Goal: Information Seeking & Learning: Learn about a topic

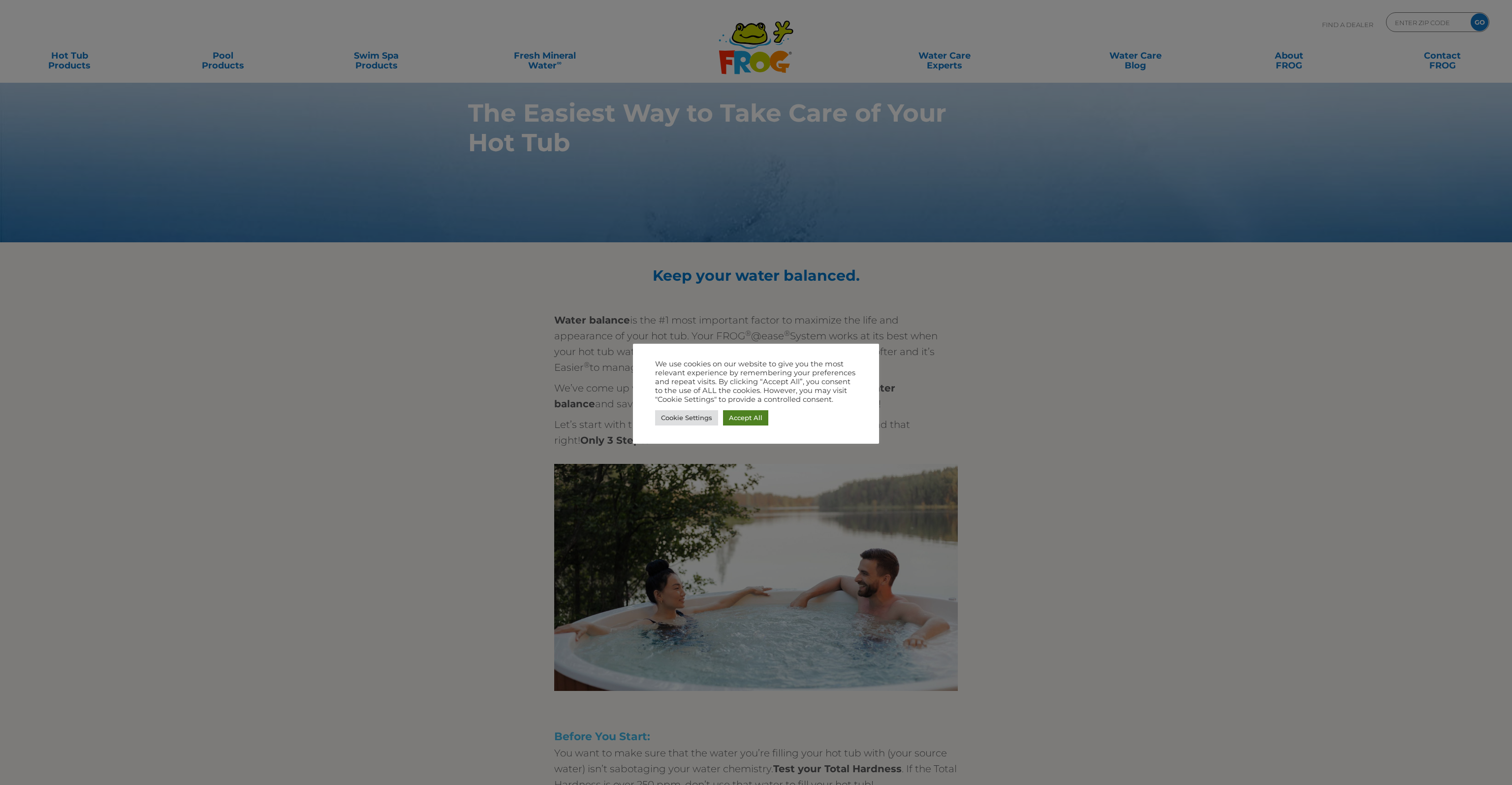
click at [750, 420] on link "Accept All" at bounding box center [746, 418] width 45 height 15
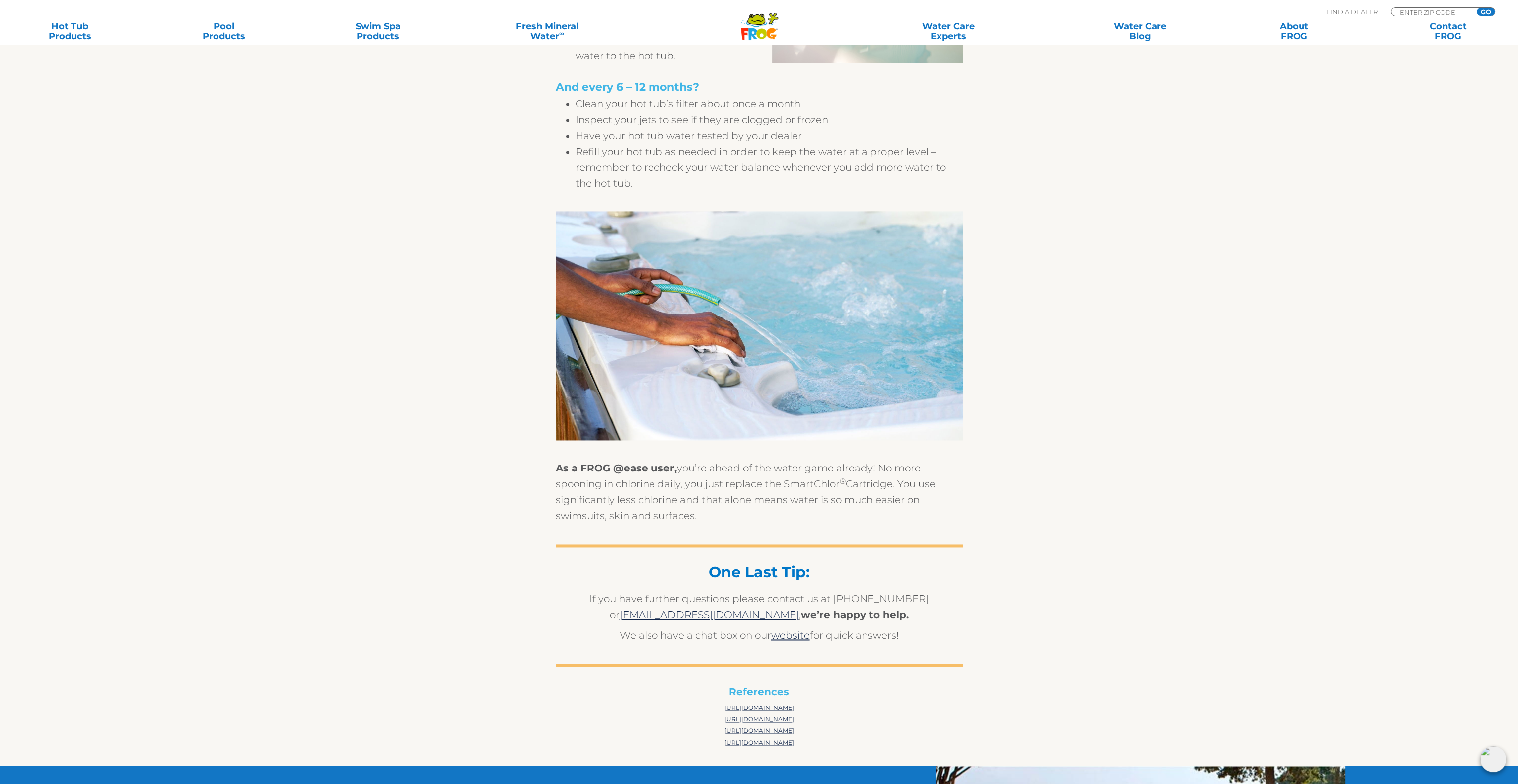
scroll to position [3129, 0]
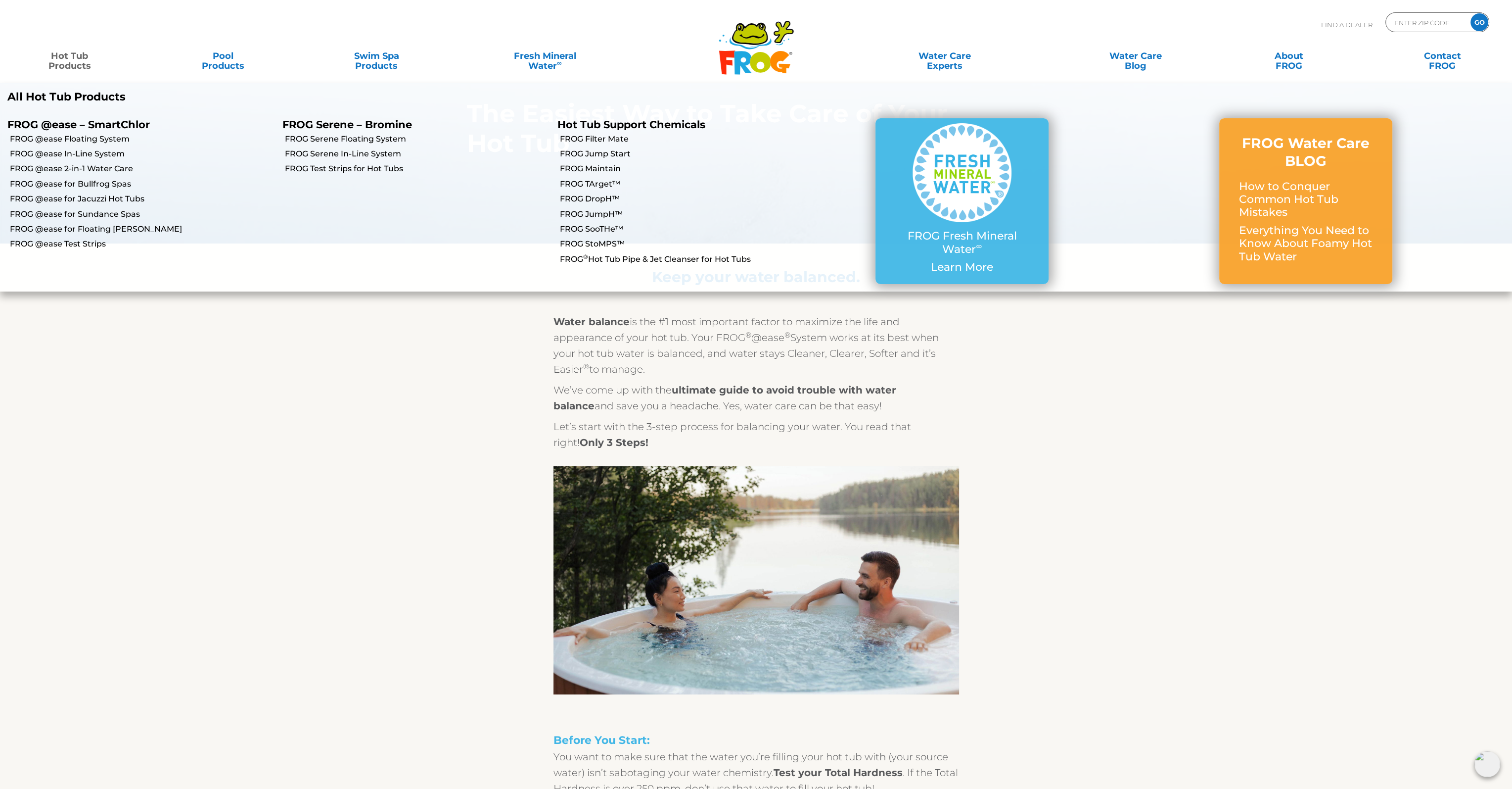
click at [74, 58] on link "Hot Tub Products" at bounding box center [70, 56] width 119 height 20
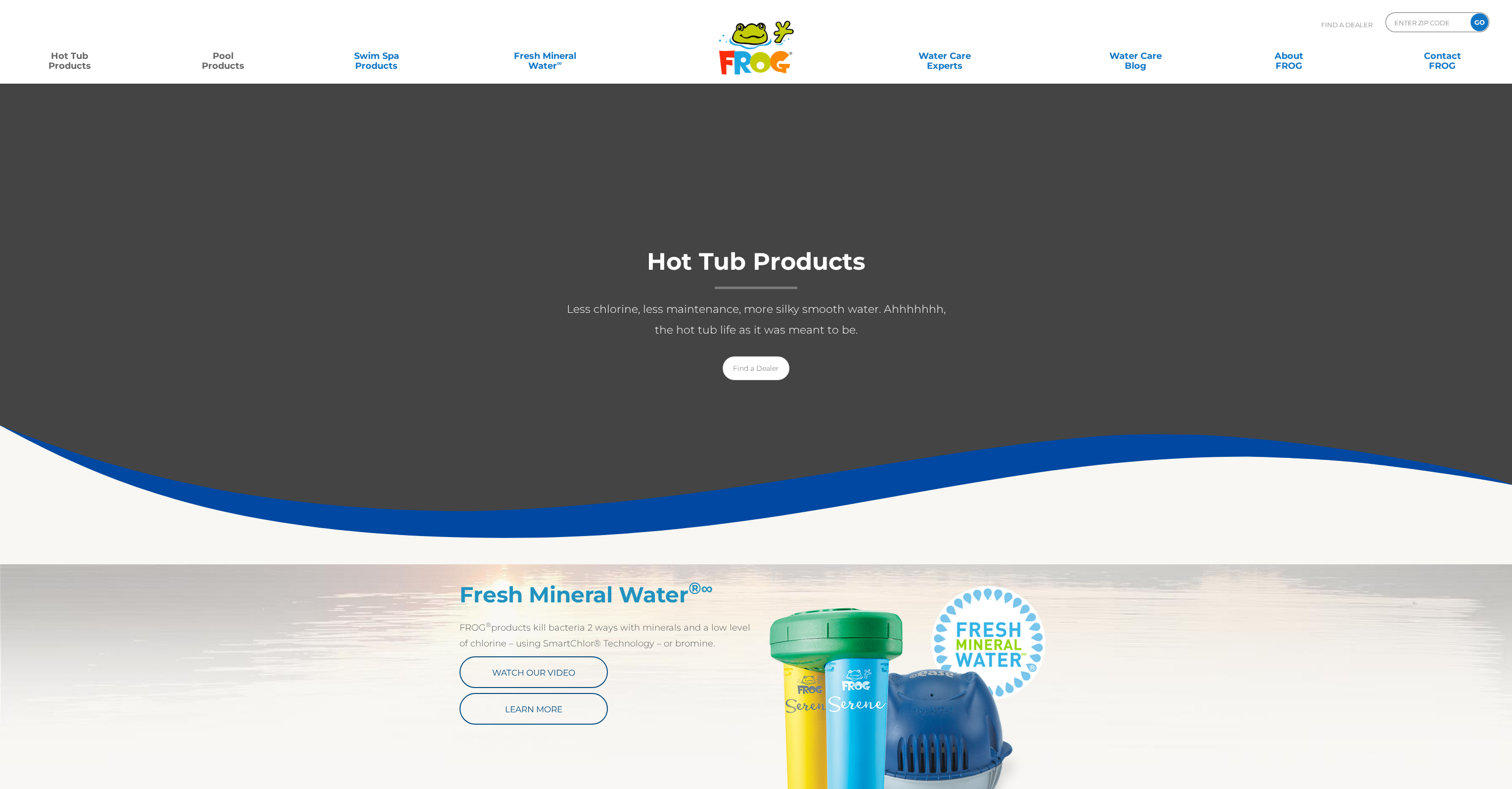
click at [219, 66] on link "Pool Products" at bounding box center [223, 56] width 119 height 20
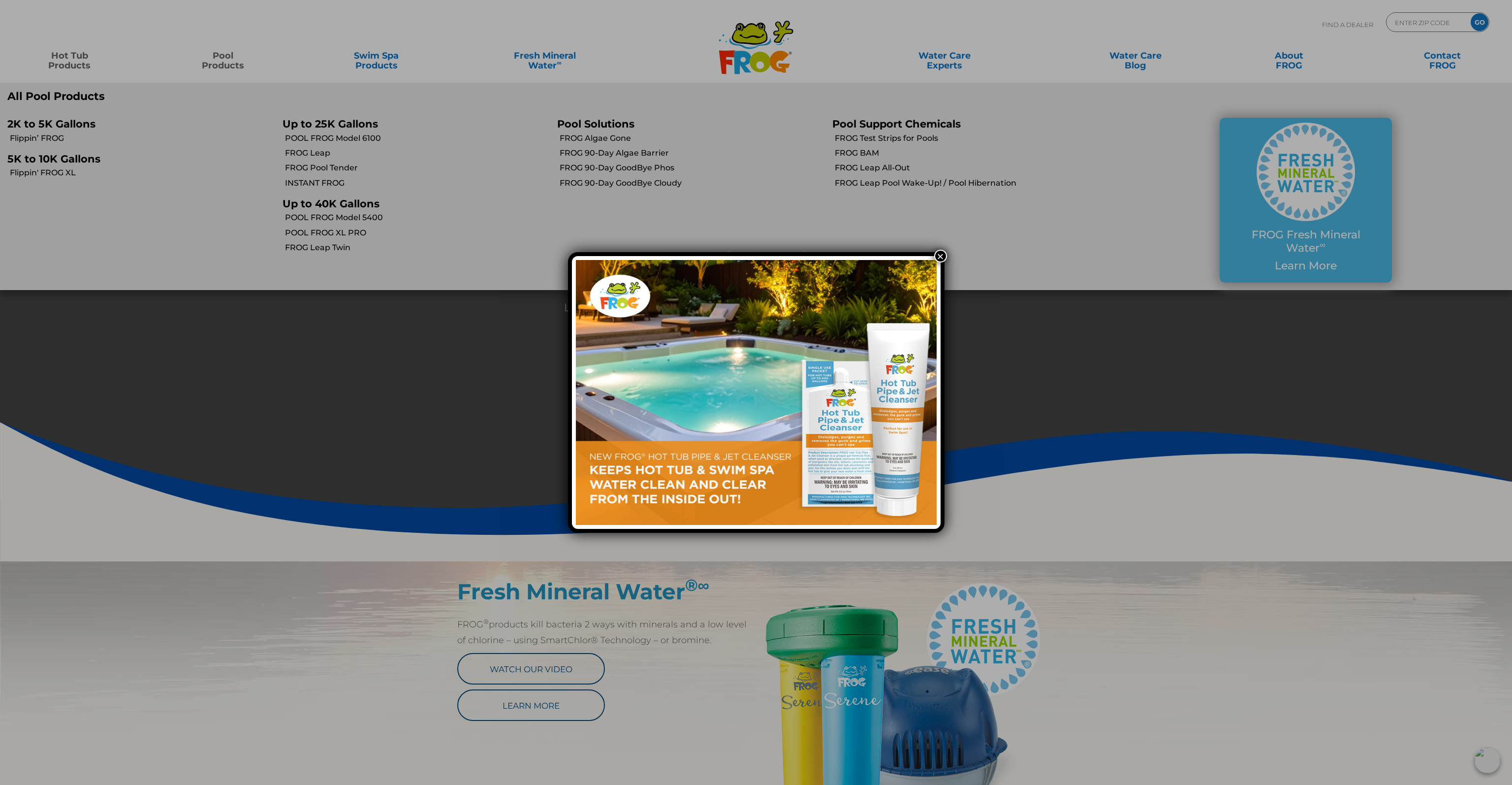
click at [339, 219] on div "×" at bounding box center [756, 392] width 1512 height 785
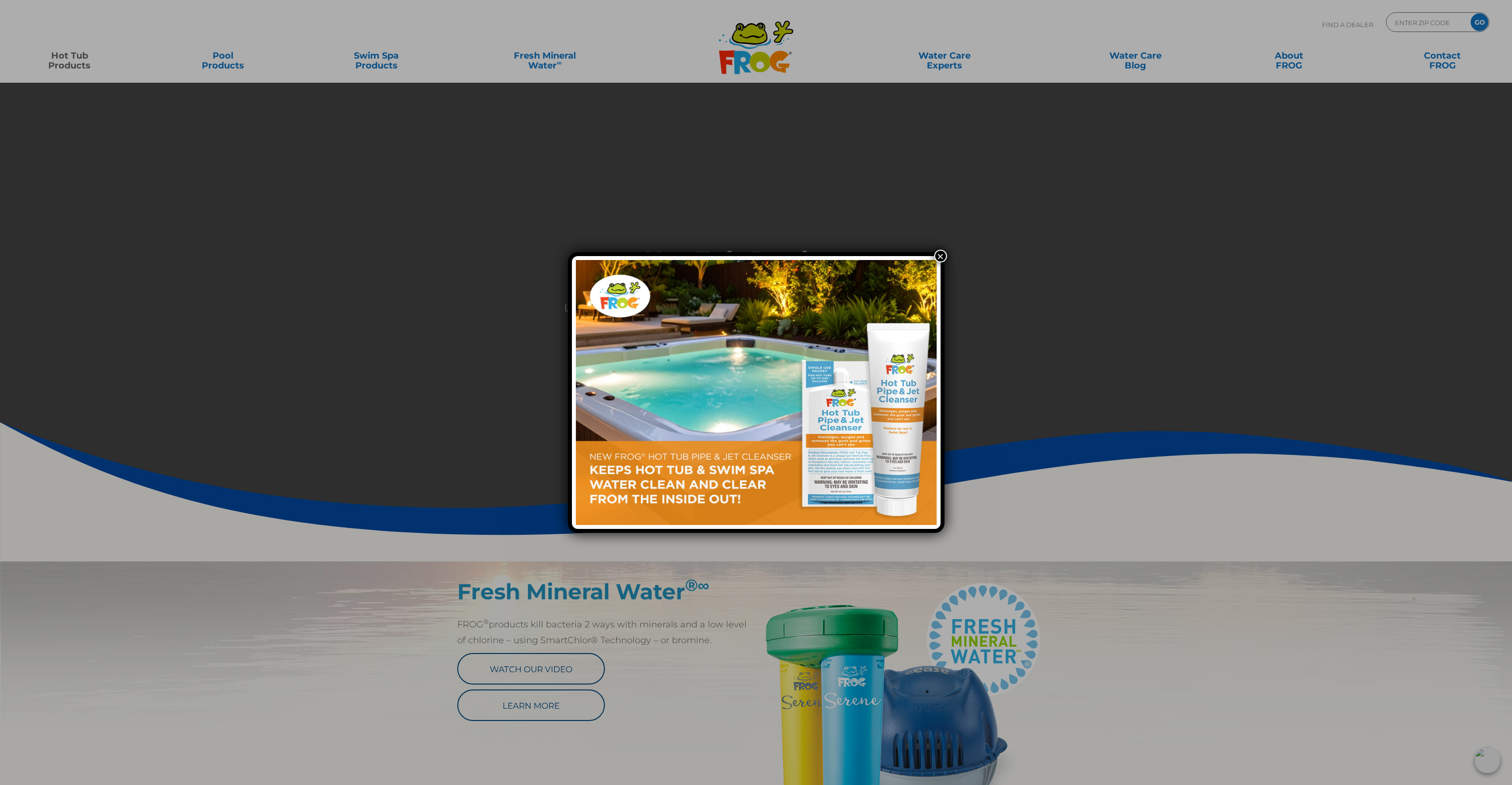
click at [941, 259] on button "×" at bounding box center [940, 256] width 13 height 13
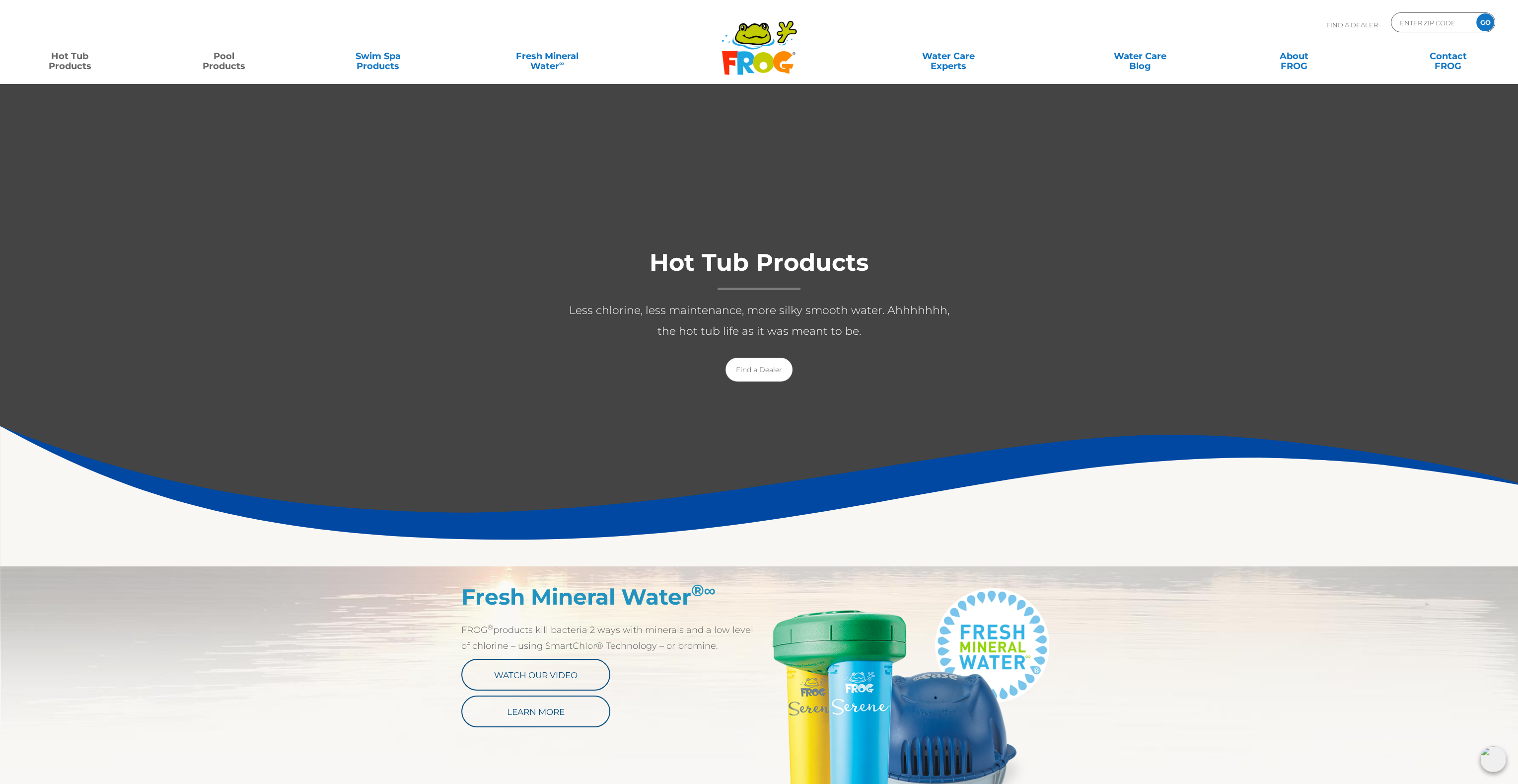
click at [226, 52] on link "Pool Products" at bounding box center [224, 56] width 120 height 20
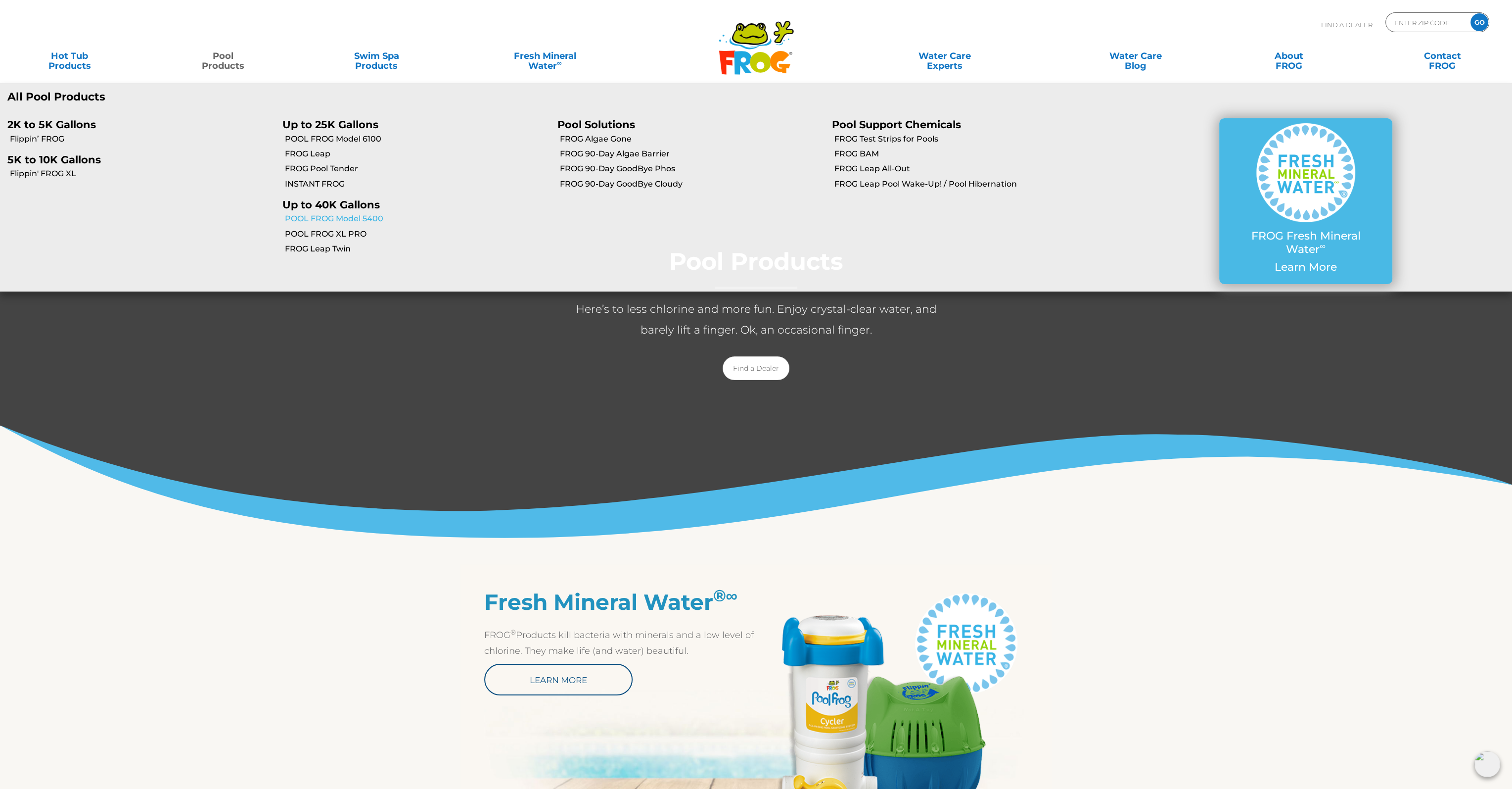
click at [334, 220] on link "POOL FROG Model 5400" at bounding box center [418, 219] width 265 height 11
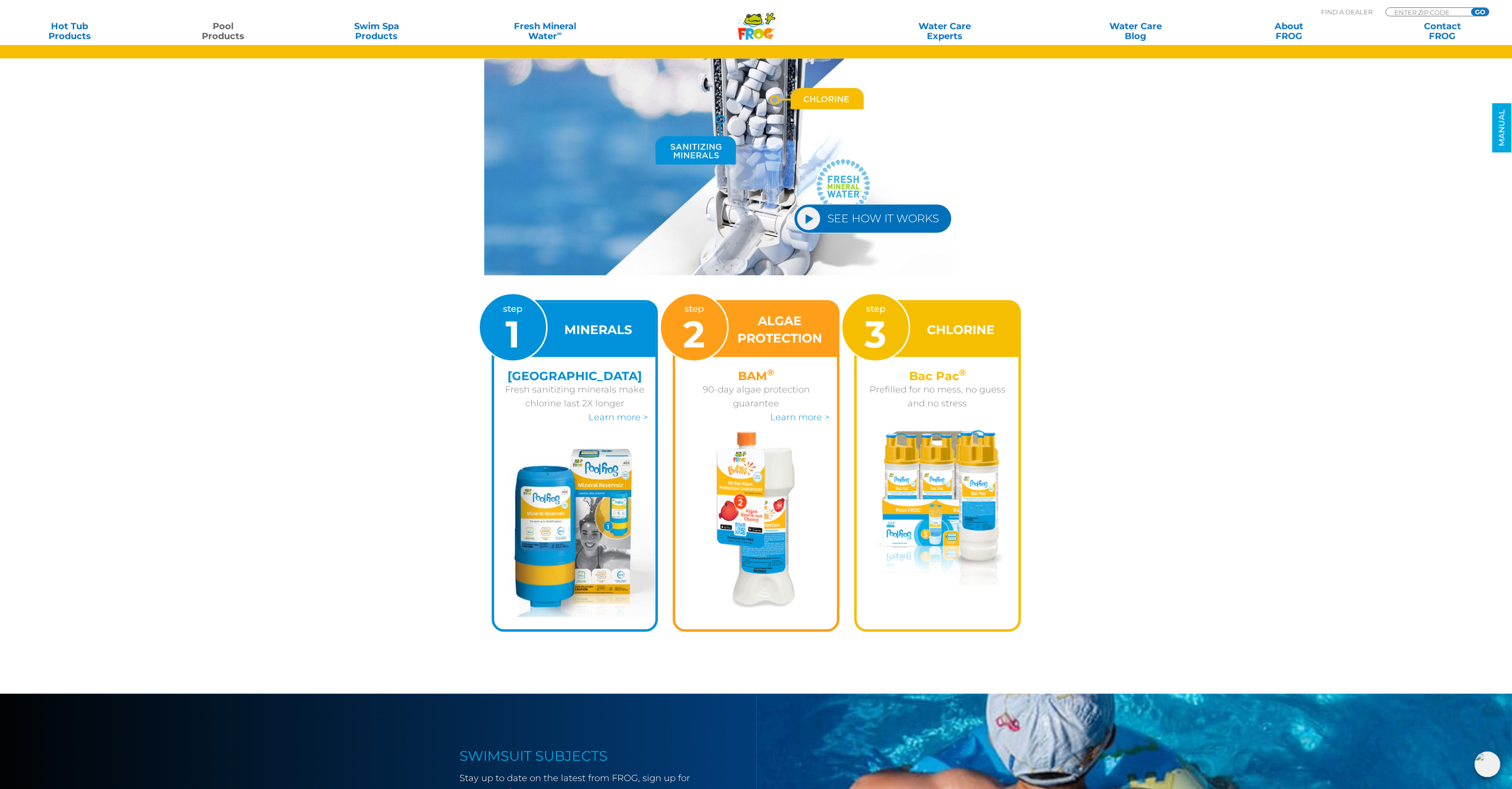
scroll to position [346, 0]
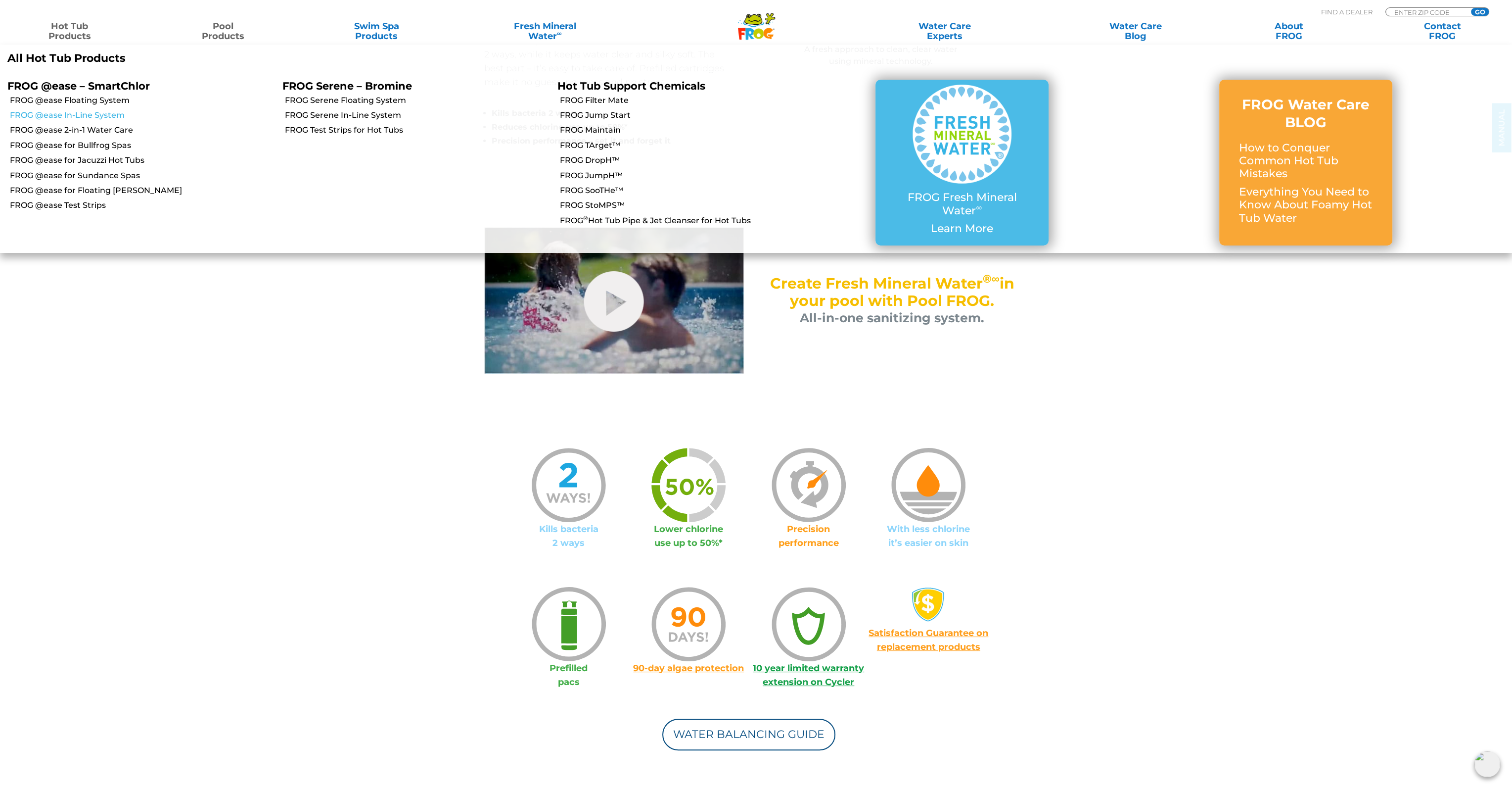
click at [81, 113] on link "FROG @ease In-Line System" at bounding box center [143, 115] width 265 height 11
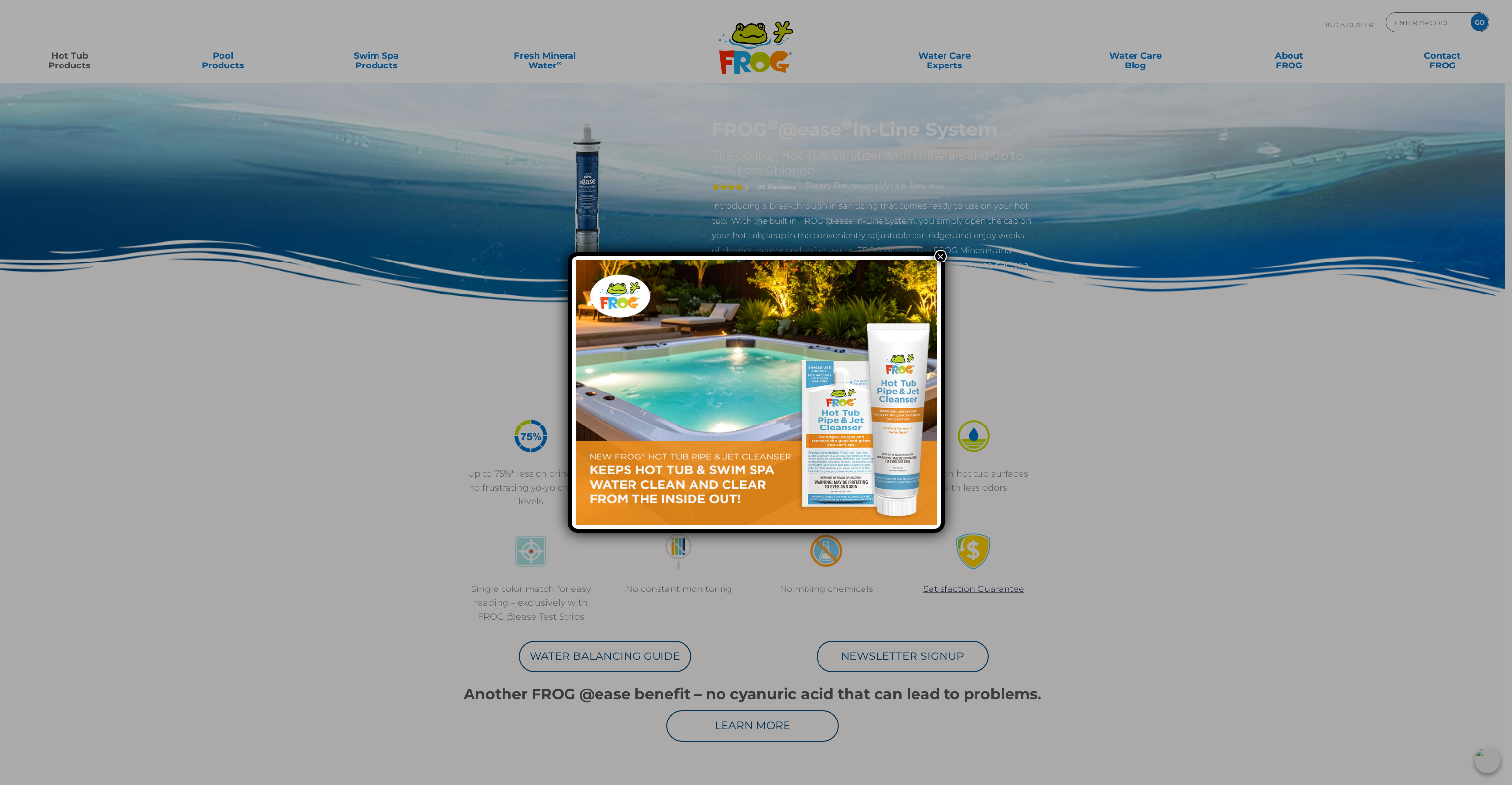
click at [937, 254] on button "×" at bounding box center [940, 256] width 13 height 13
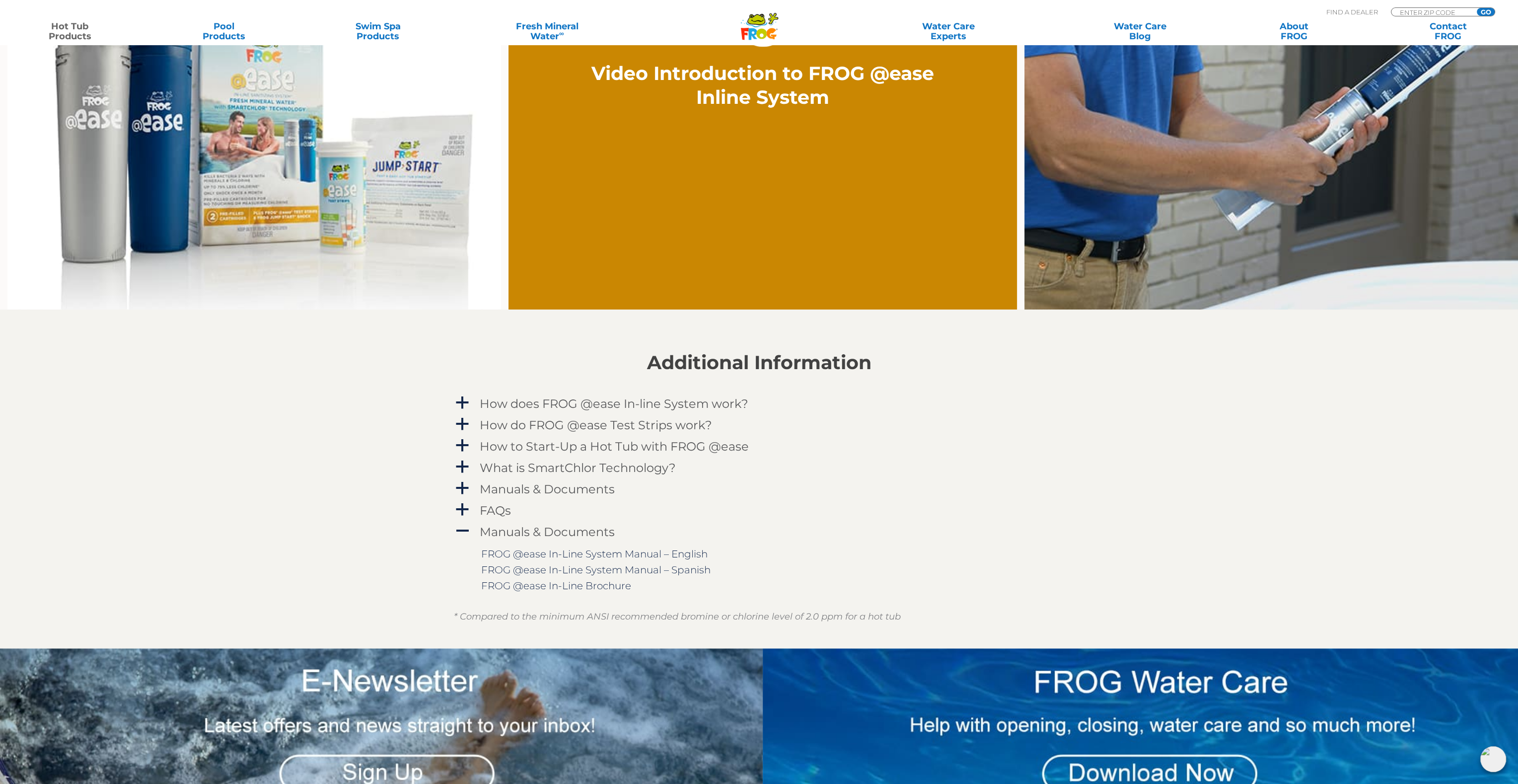
scroll to position [1043, 0]
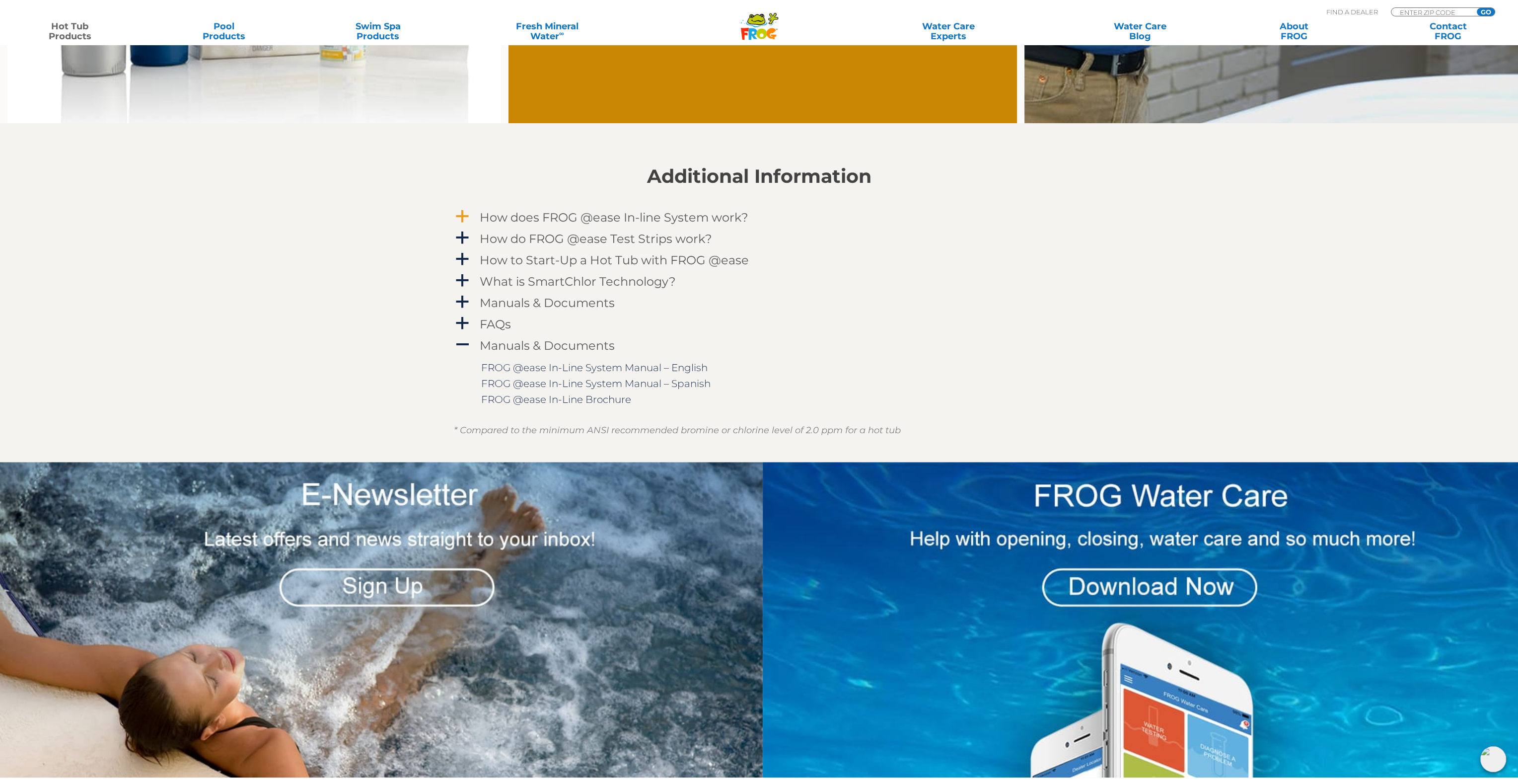
click at [466, 213] on span "a" at bounding box center [462, 216] width 15 height 15
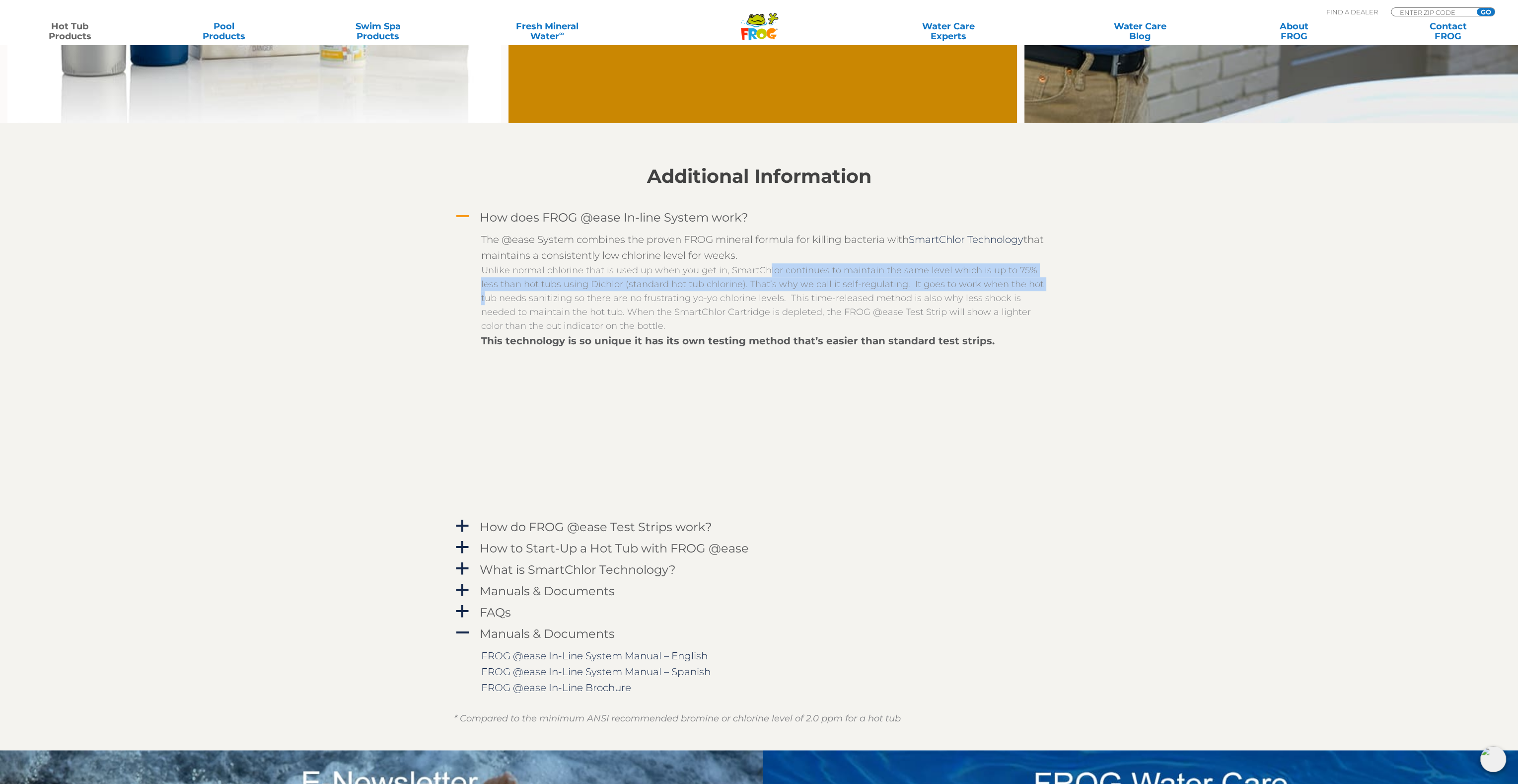
drag, startPoint x: 771, startPoint y: 267, endPoint x: 1022, endPoint y: 279, distance: 251.3
click at [1022, 279] on p "Unlike normal chlorine that is used up when you get in, SmartChlor continues to…" at bounding box center [767, 298] width 571 height 70
click at [718, 286] on p "Unlike normal chlorine that is used up when you get in, SmartChlor continues to…" at bounding box center [767, 298] width 571 height 70
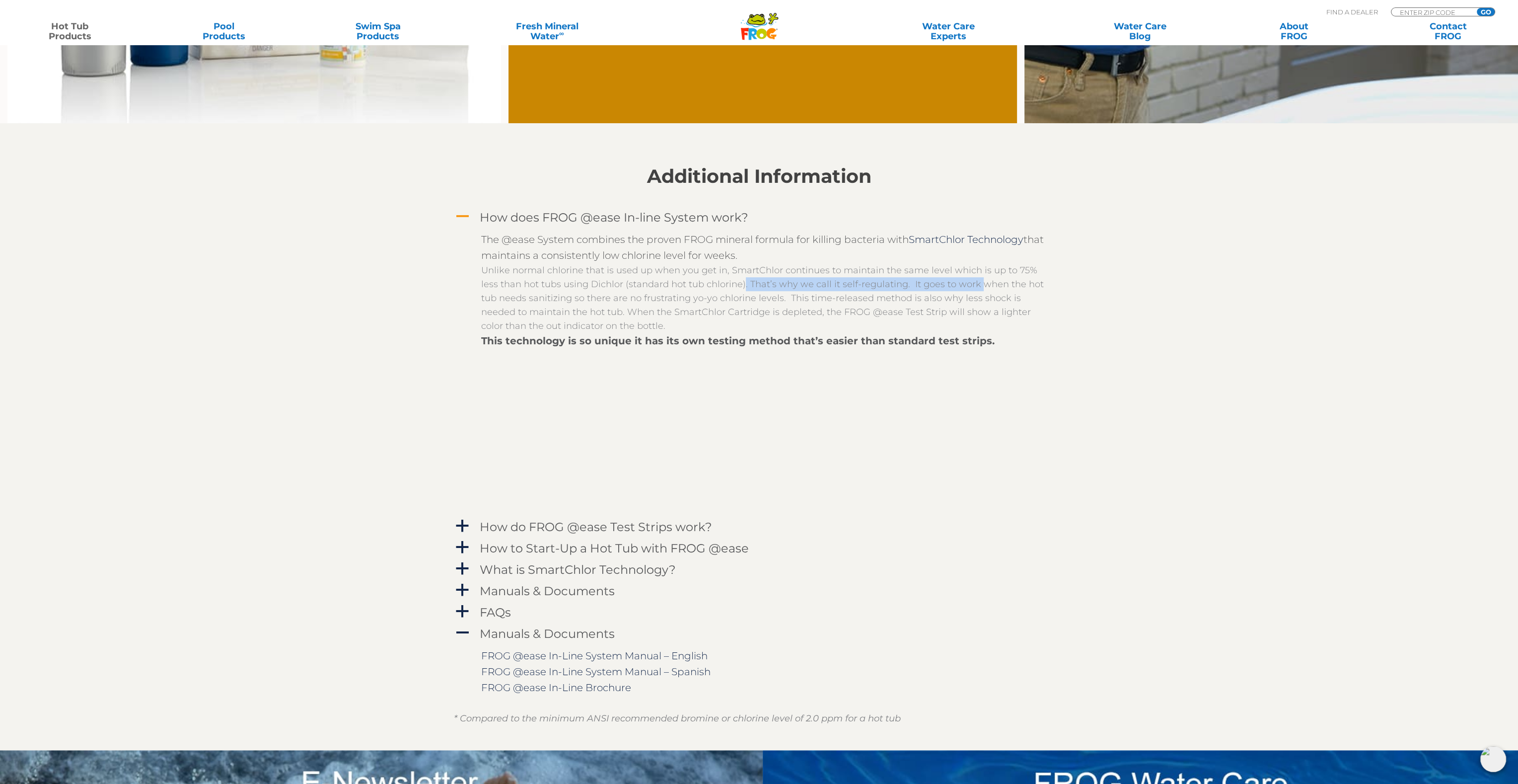
drag, startPoint x: 759, startPoint y: 290, endPoint x: 955, endPoint y: 288, distance: 196.0
click at [955, 288] on p "Unlike normal chlorine that is used up when you get in, SmartChlor continues to…" at bounding box center [767, 298] width 571 height 70
click at [838, 302] on p "Unlike normal chlorine that is used up when you get in, SmartChlor continues to…" at bounding box center [767, 298] width 571 height 70
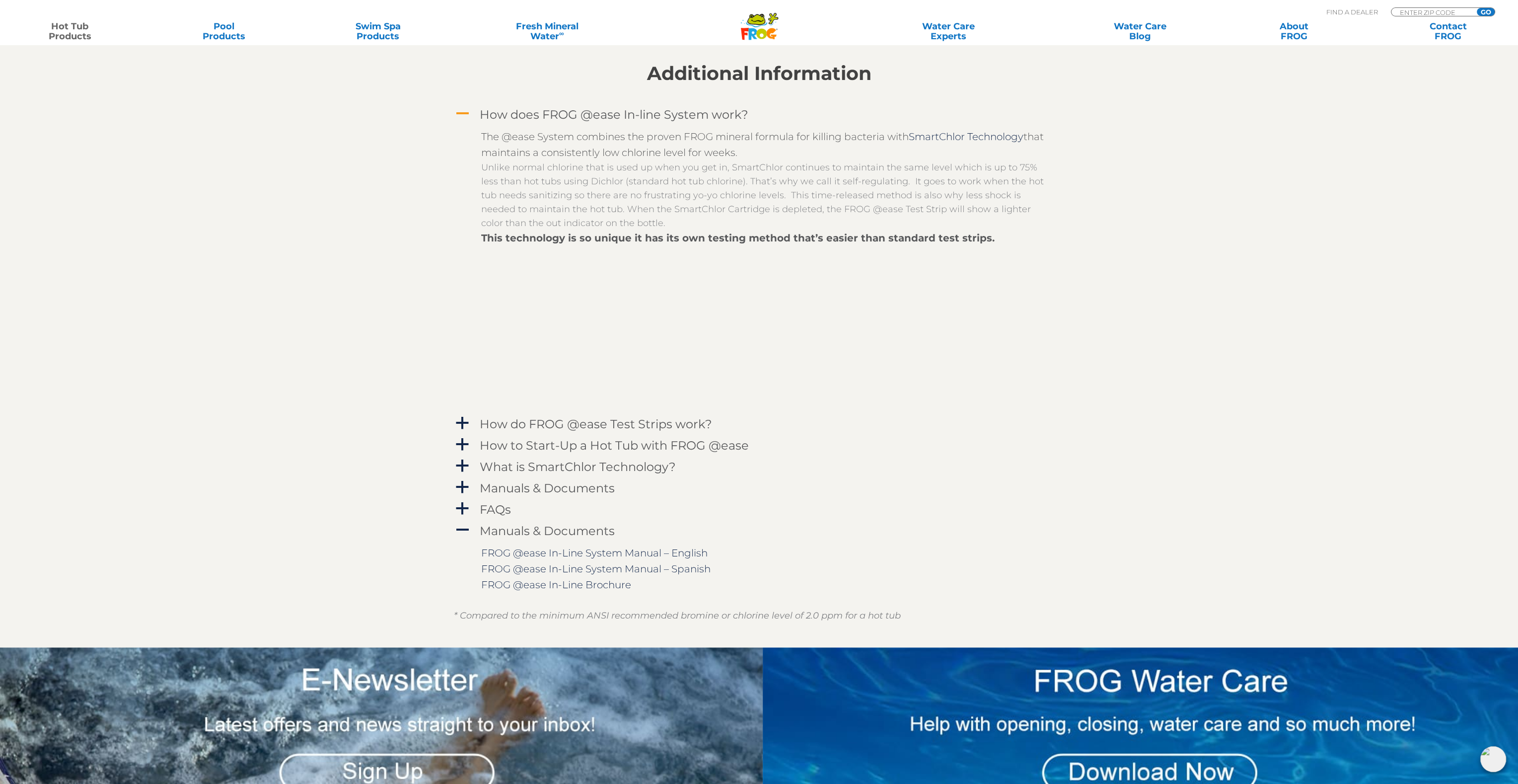
scroll to position [1158, 0]
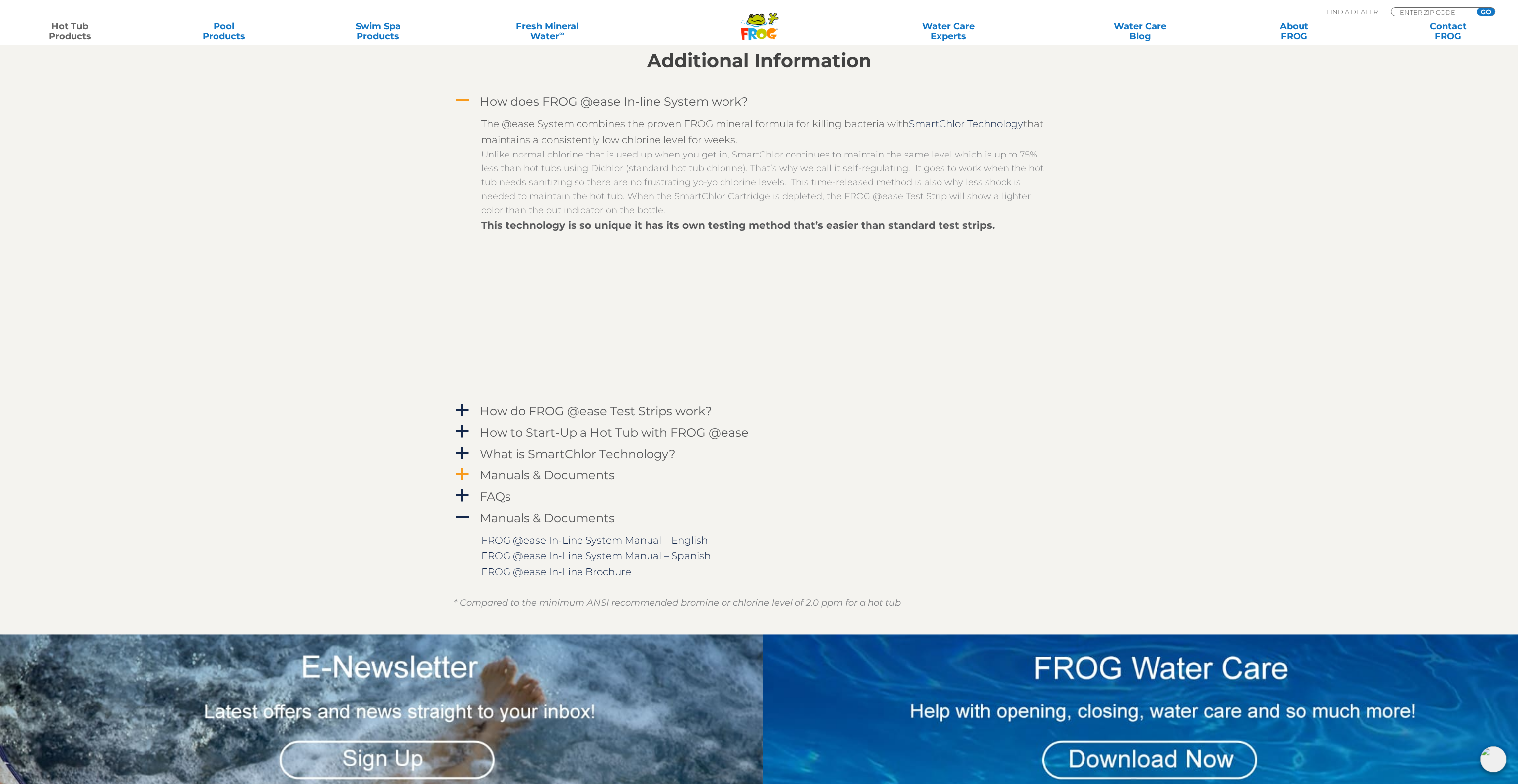
click at [465, 474] on span "a" at bounding box center [462, 474] width 15 height 15
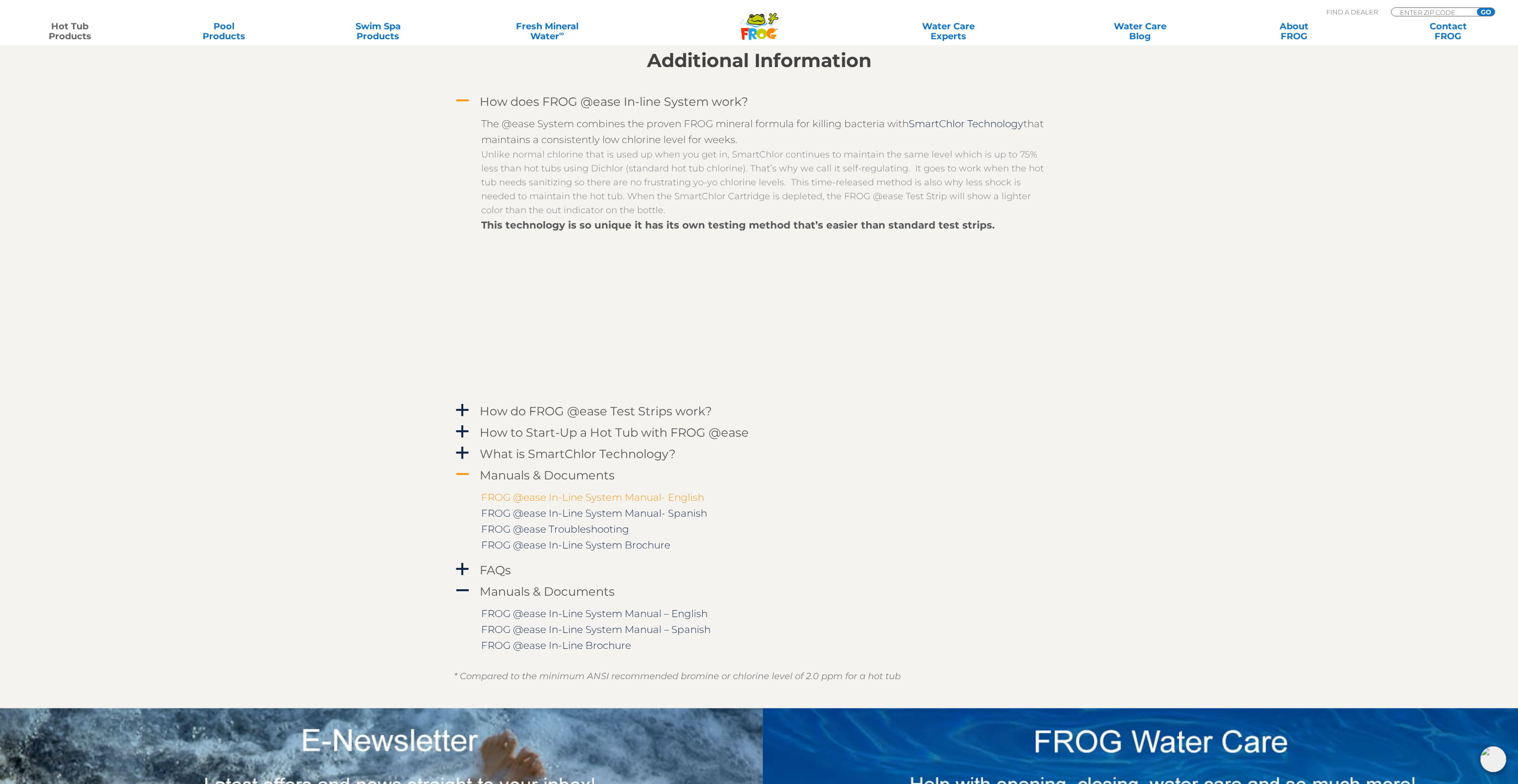
click at [534, 496] on link "FROG @ease In-Line System Manual- English" at bounding box center [593, 497] width 223 height 12
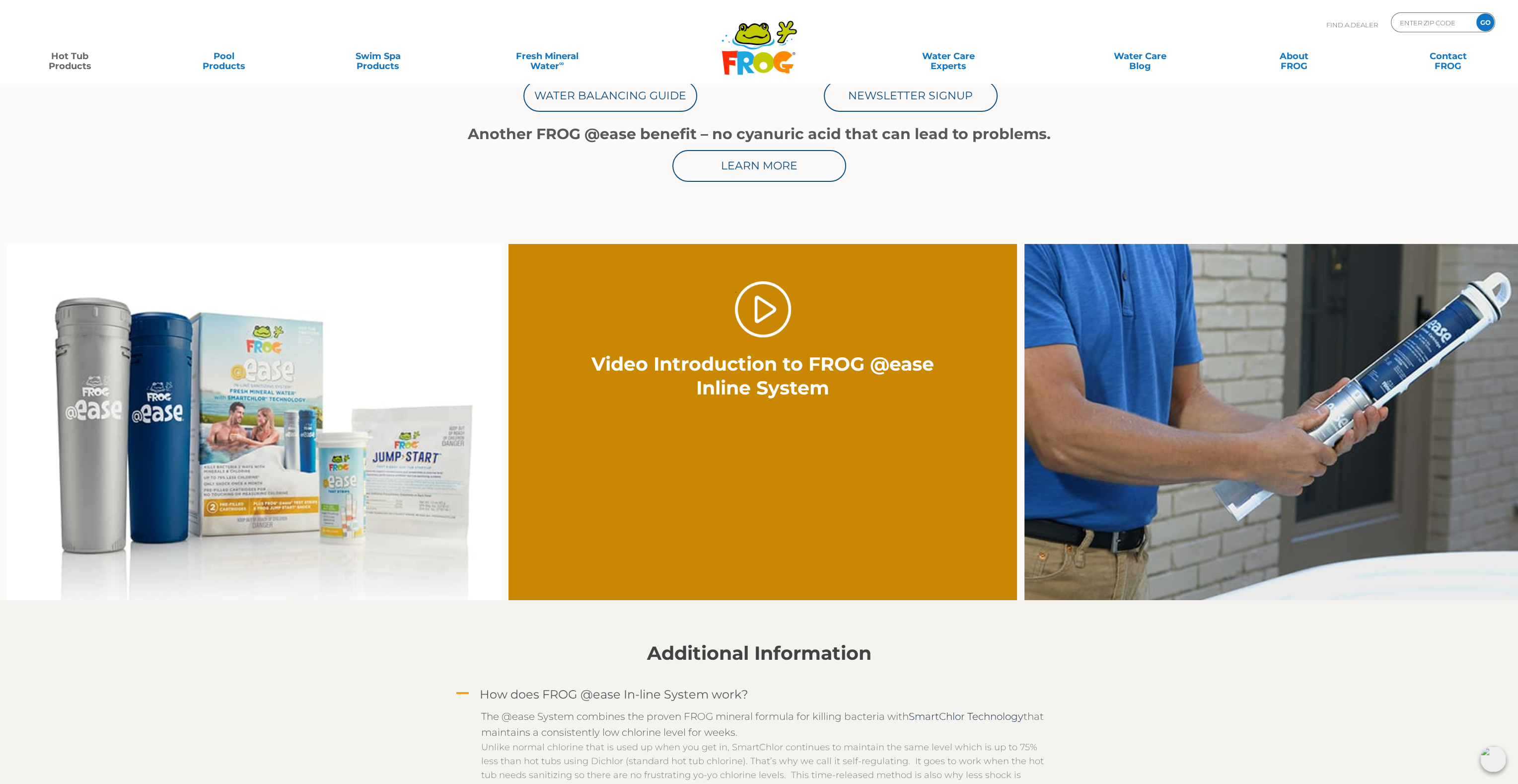
scroll to position [0, 0]
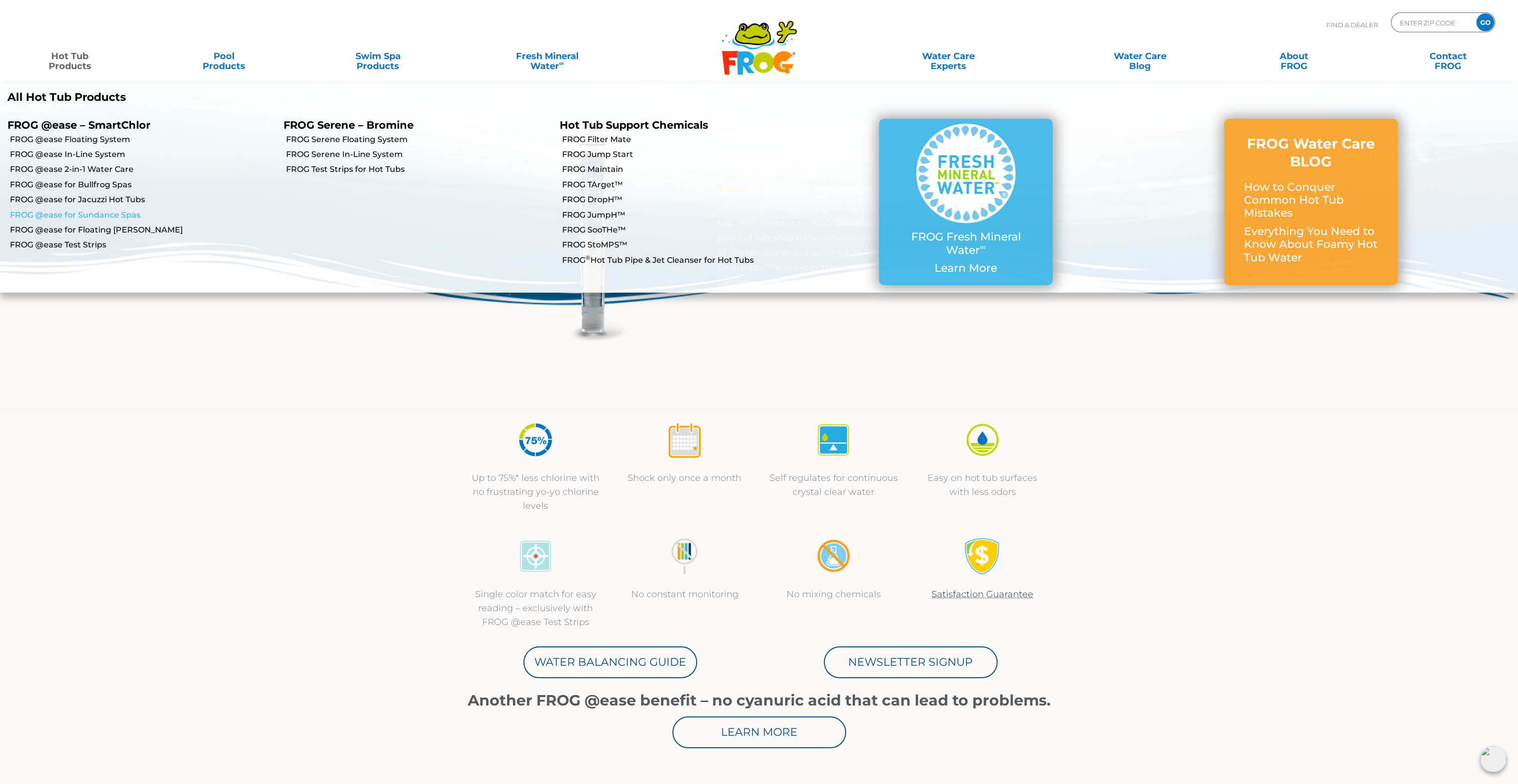
click at [111, 218] on link "FROG @ease for Sundance Spas" at bounding box center [143, 214] width 267 height 11
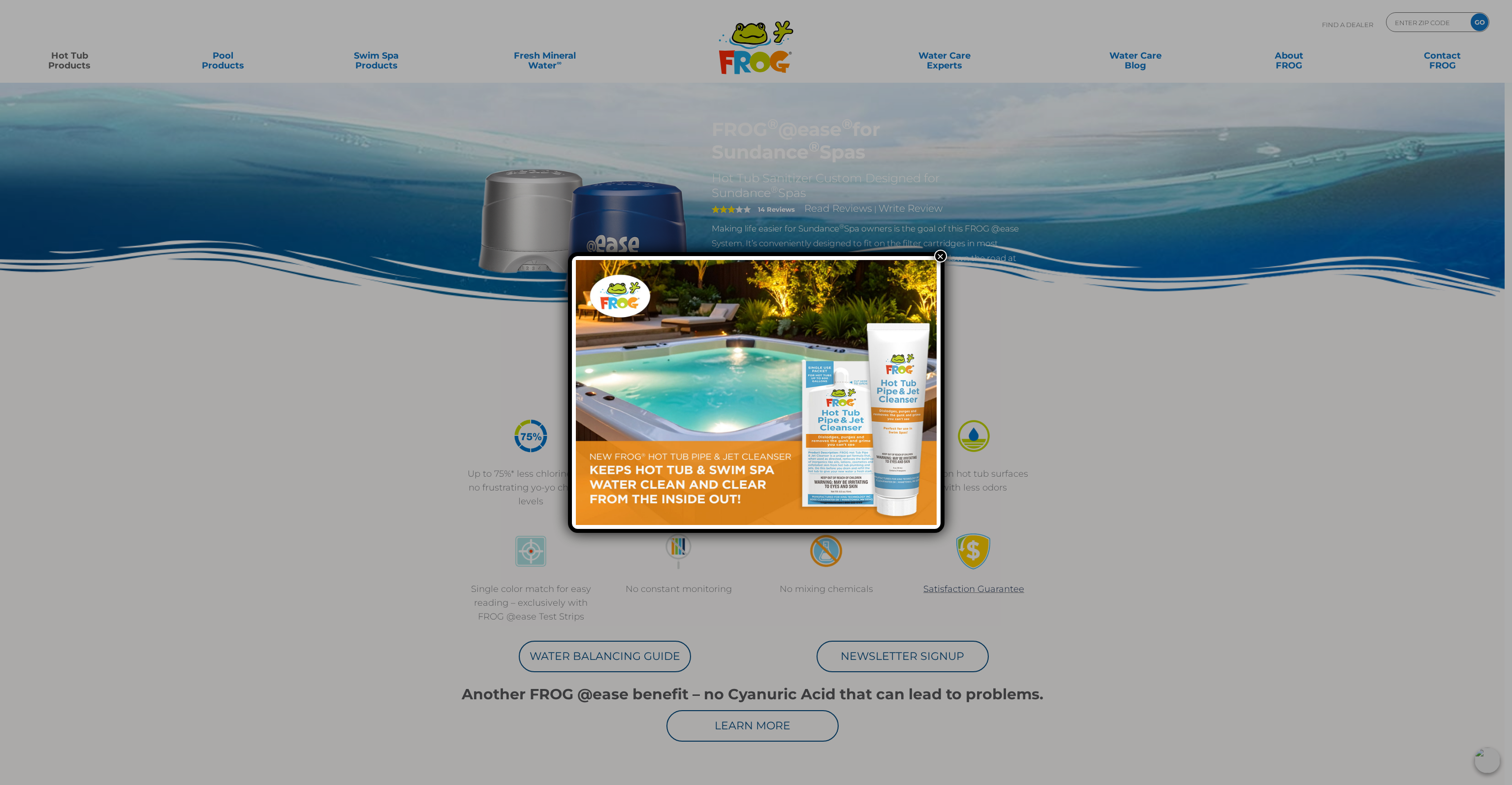
click at [941, 254] on button "×" at bounding box center [940, 256] width 13 height 13
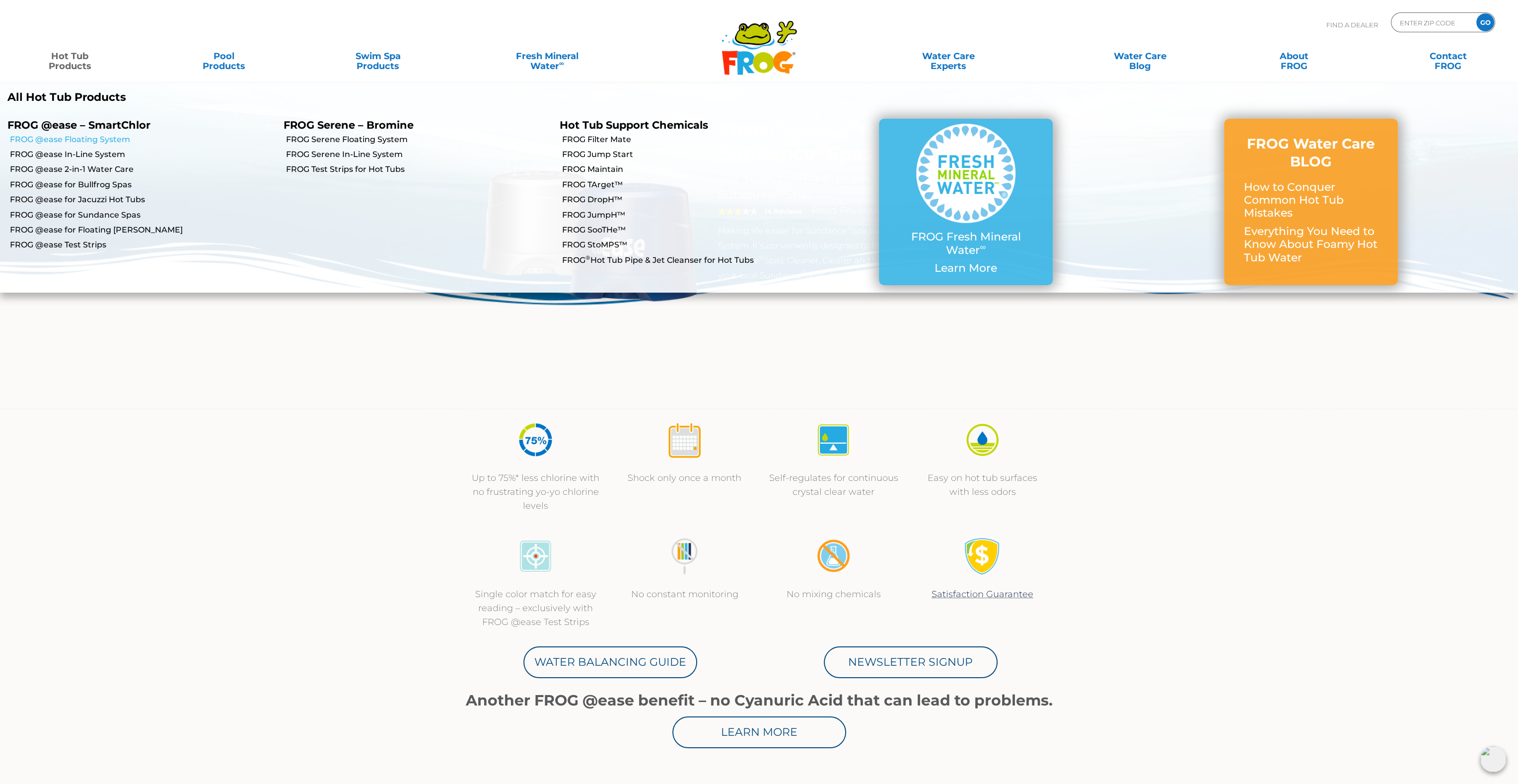
click at [83, 139] on link "FROG @ease Floating System" at bounding box center [143, 139] width 267 height 11
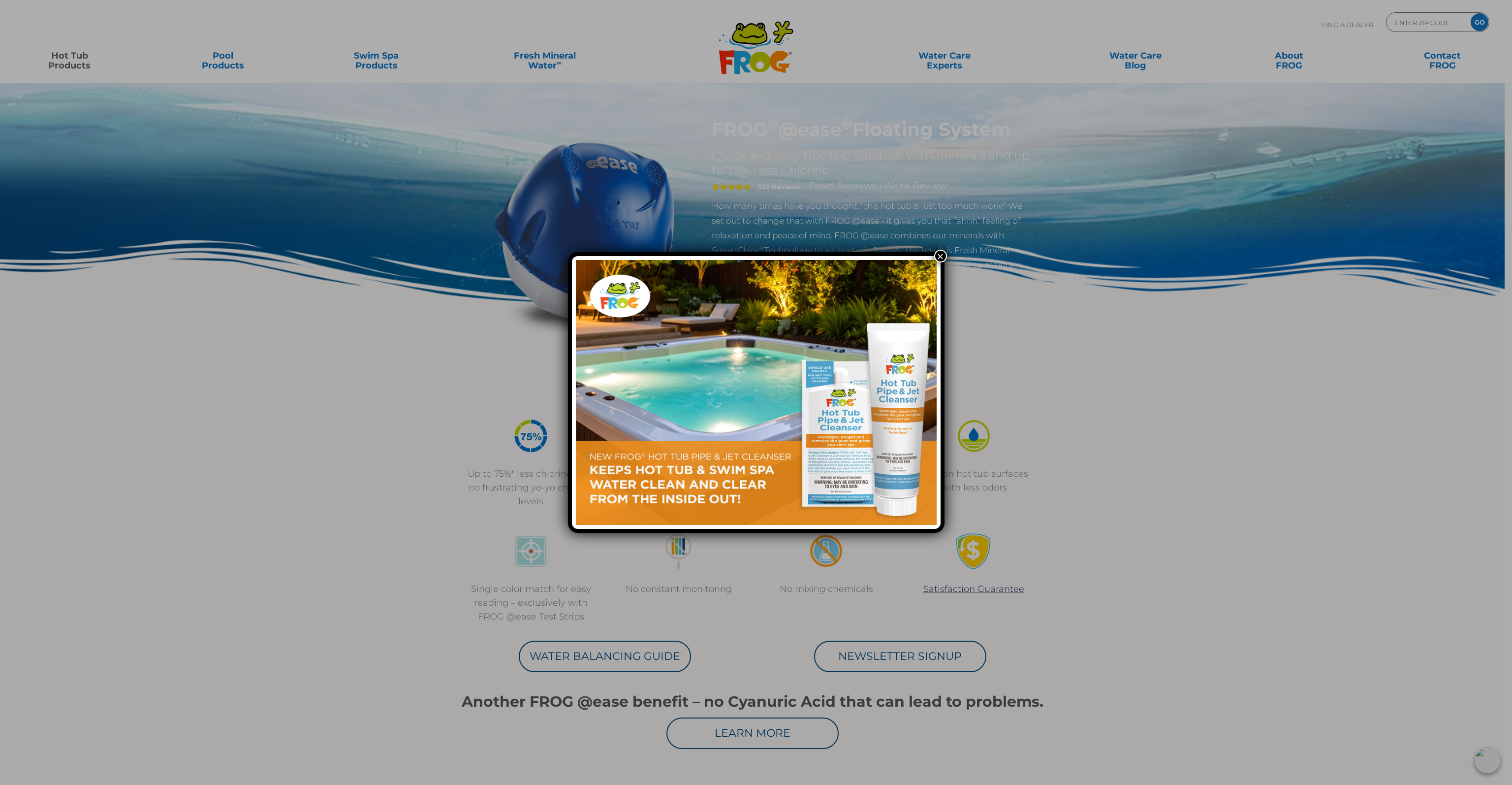
click at [940, 254] on button "×" at bounding box center [940, 256] width 13 height 13
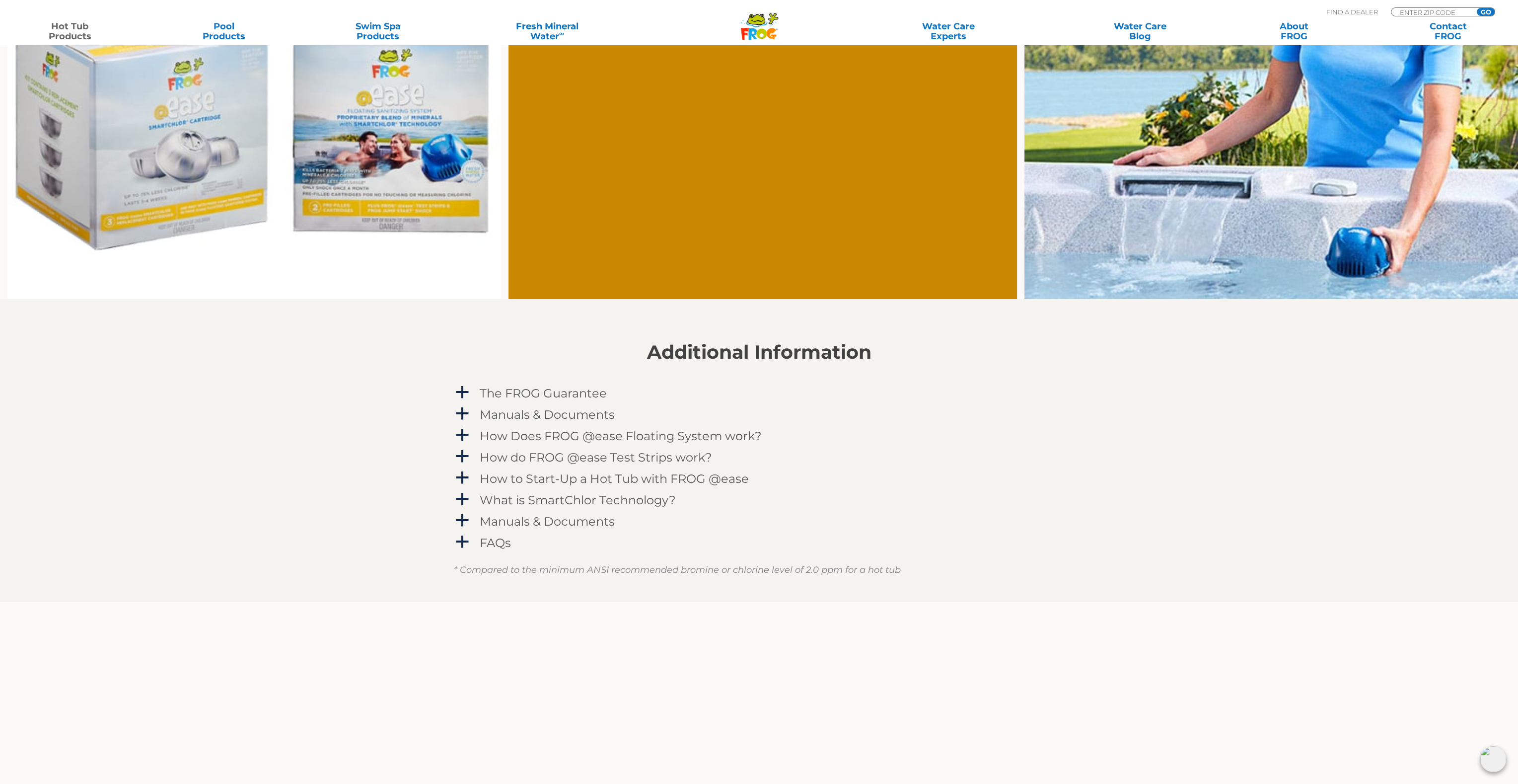
scroll to position [1043, 0]
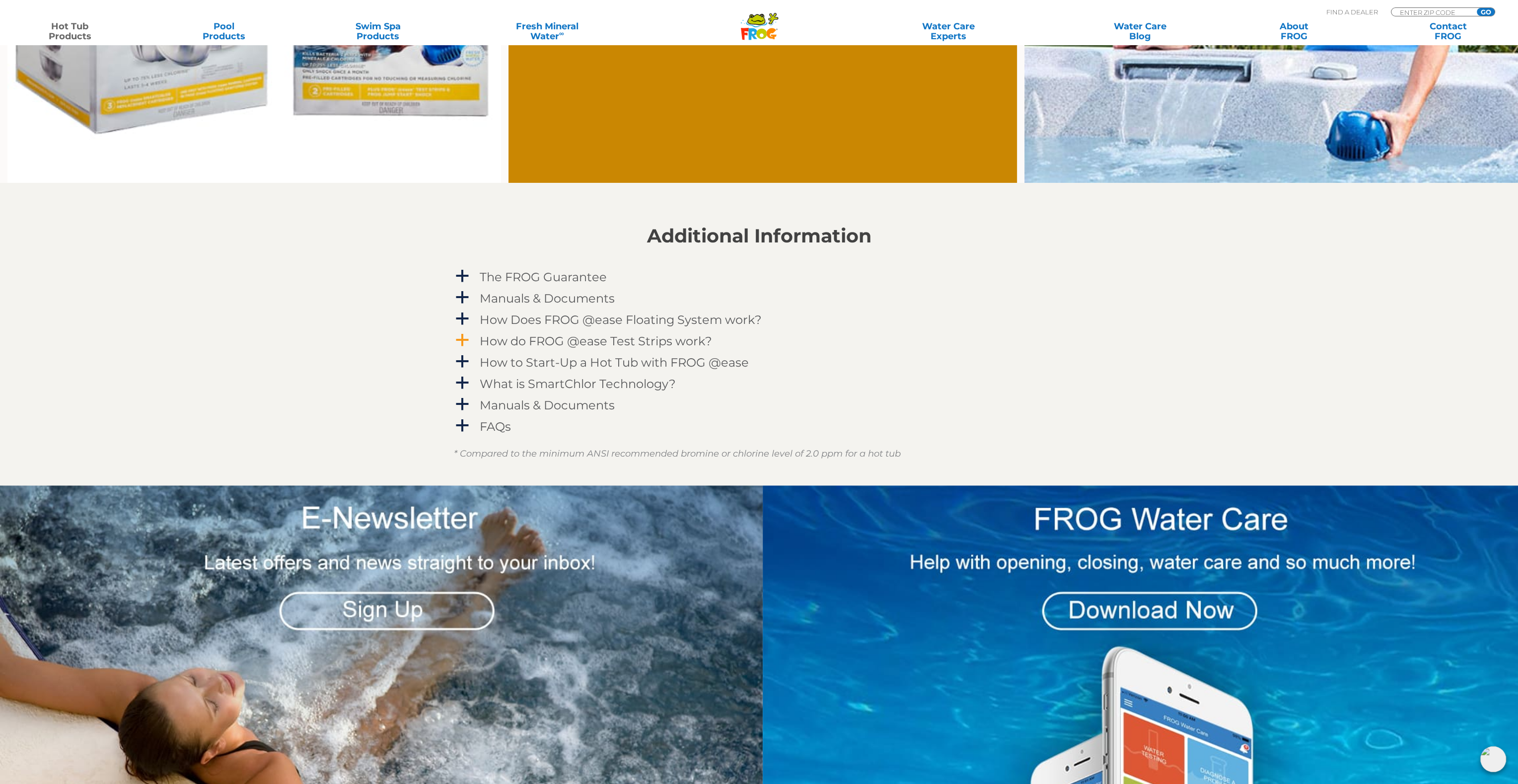
click at [493, 342] on h4 "How do FROG @ease Test Strips work?" at bounding box center [596, 341] width 233 height 13
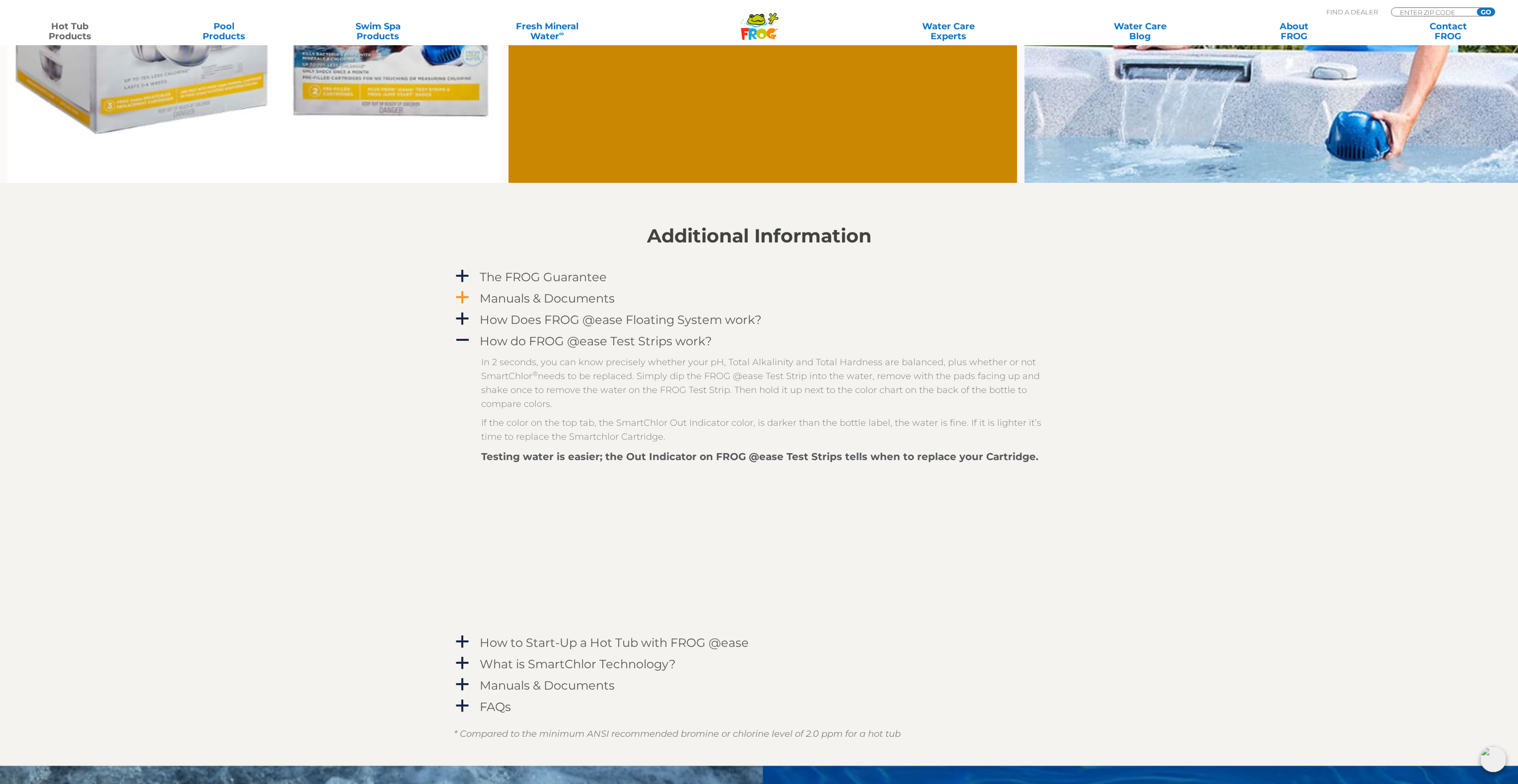
click at [501, 302] on h4 "Manuals & Documents" at bounding box center [547, 298] width 135 height 13
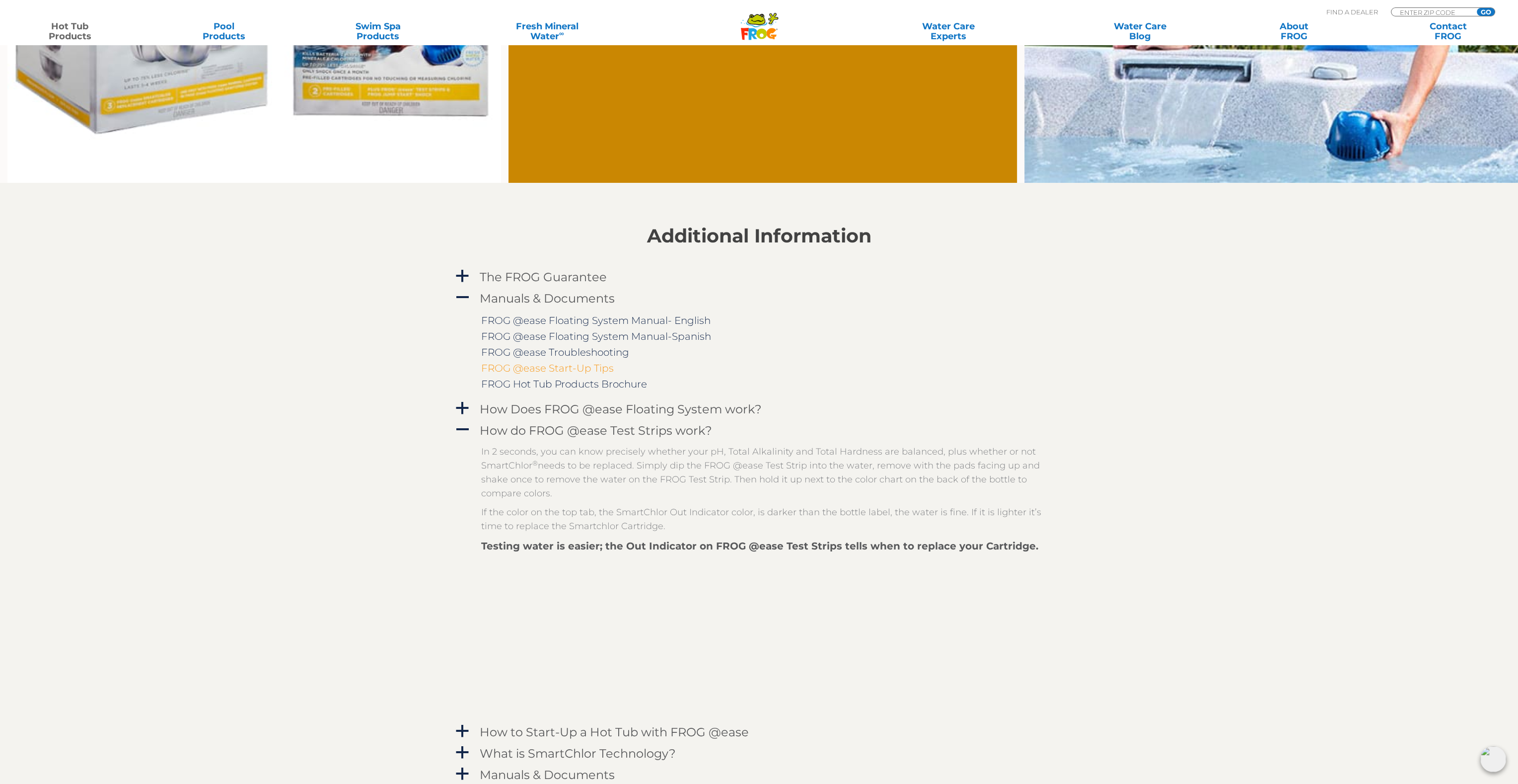
click at [527, 369] on link "FROG @ease Start-Up Tips" at bounding box center [548, 368] width 133 height 12
click at [629, 324] on link "FROG @ease Floating System Manual- English" at bounding box center [596, 320] width 229 height 12
click at [458, 412] on span "a" at bounding box center [462, 408] width 15 height 15
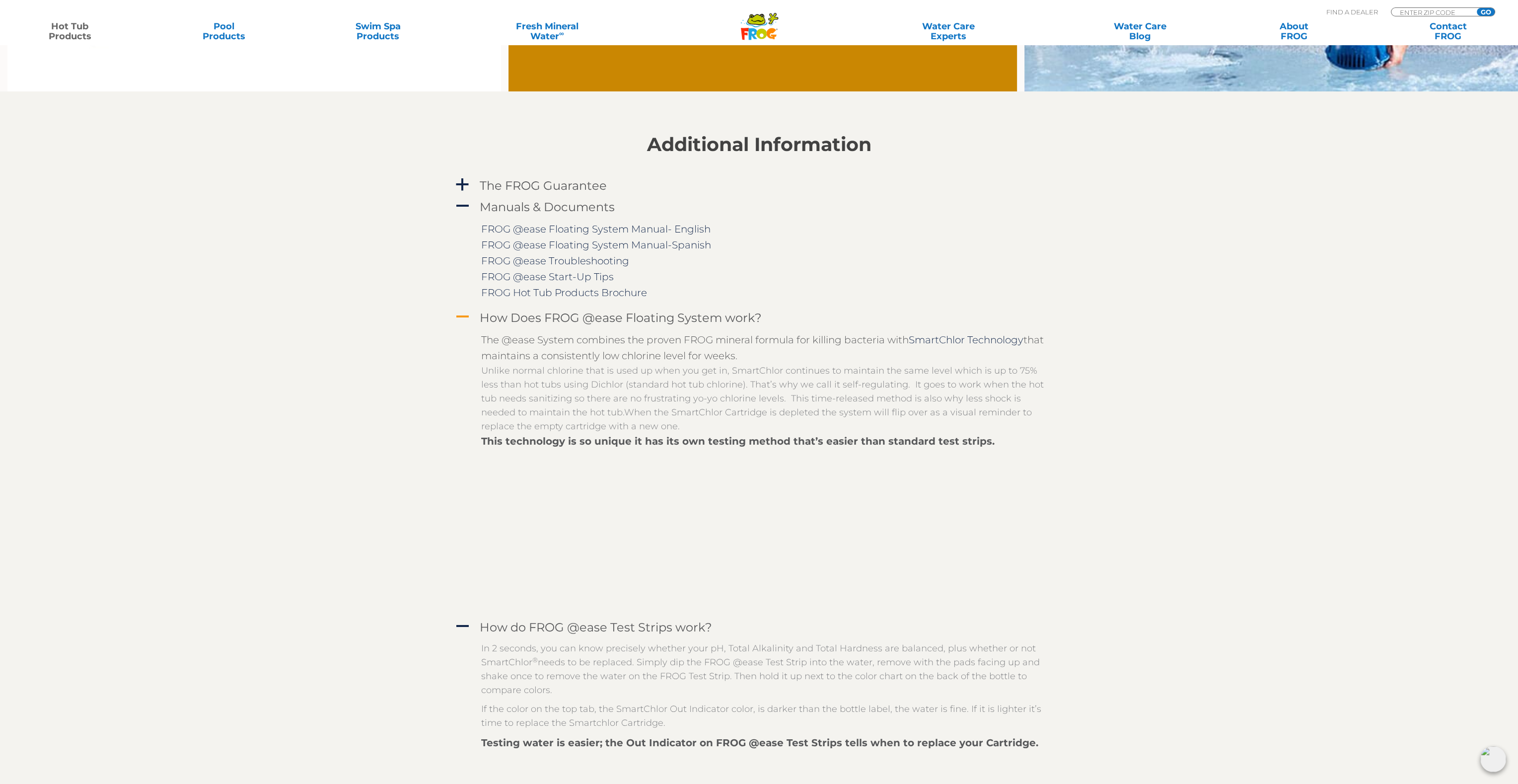
scroll to position [1158, 0]
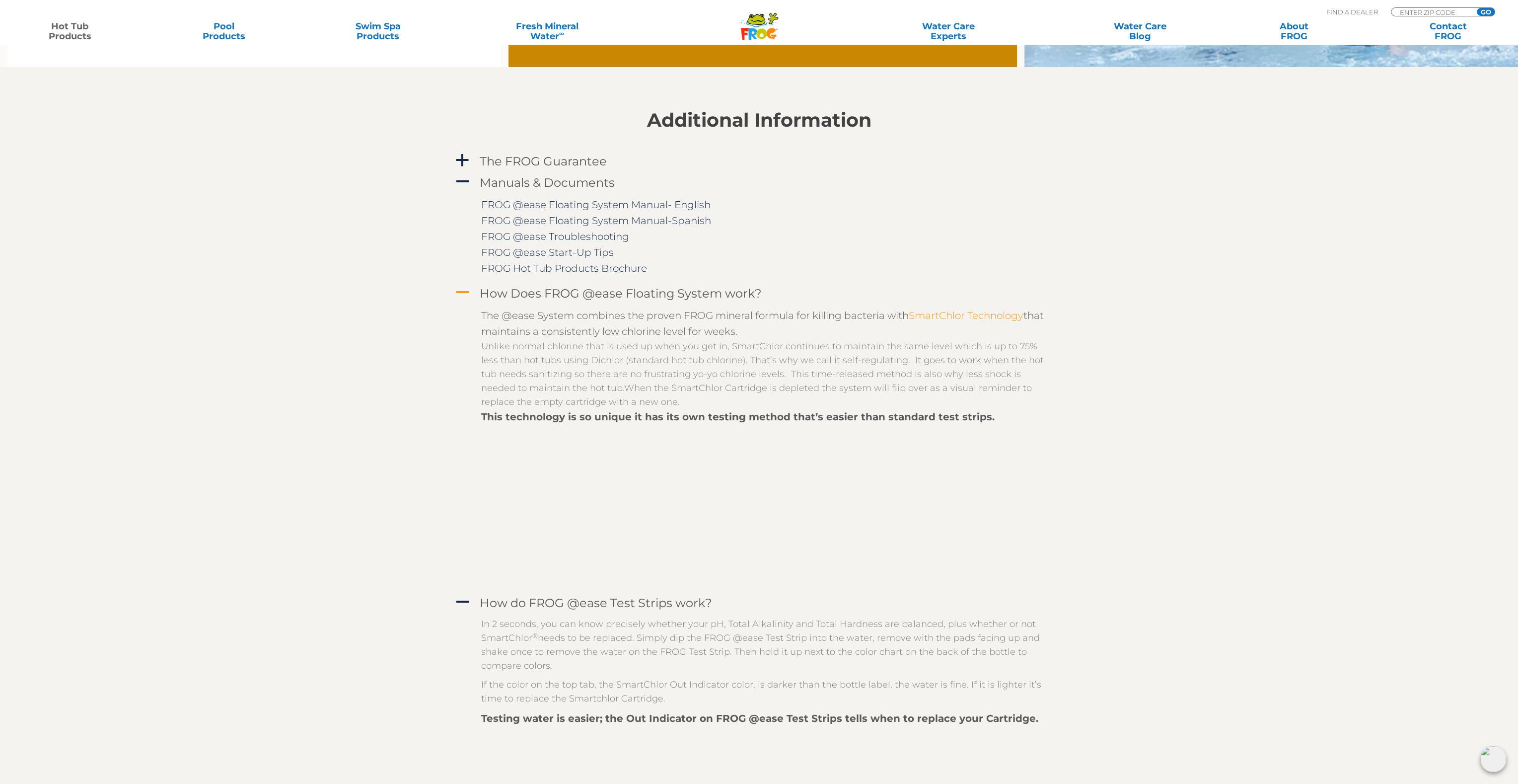
click at [965, 315] on link "SmartChlor Technology" at bounding box center [966, 315] width 115 height 12
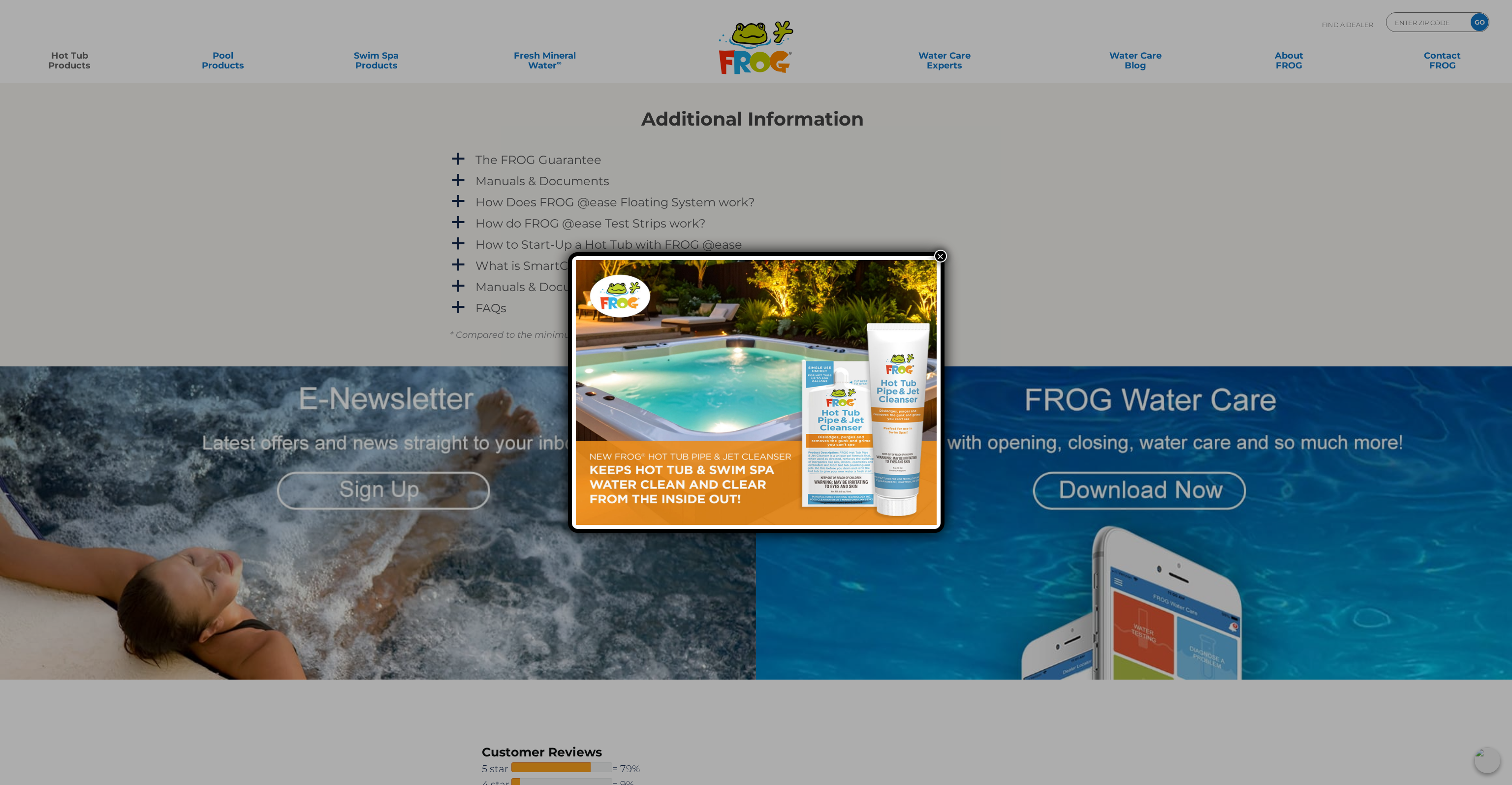
click at [948, 254] on div "×" at bounding box center [756, 392] width 1512 height 785
click at [938, 258] on button "×" at bounding box center [940, 256] width 13 height 13
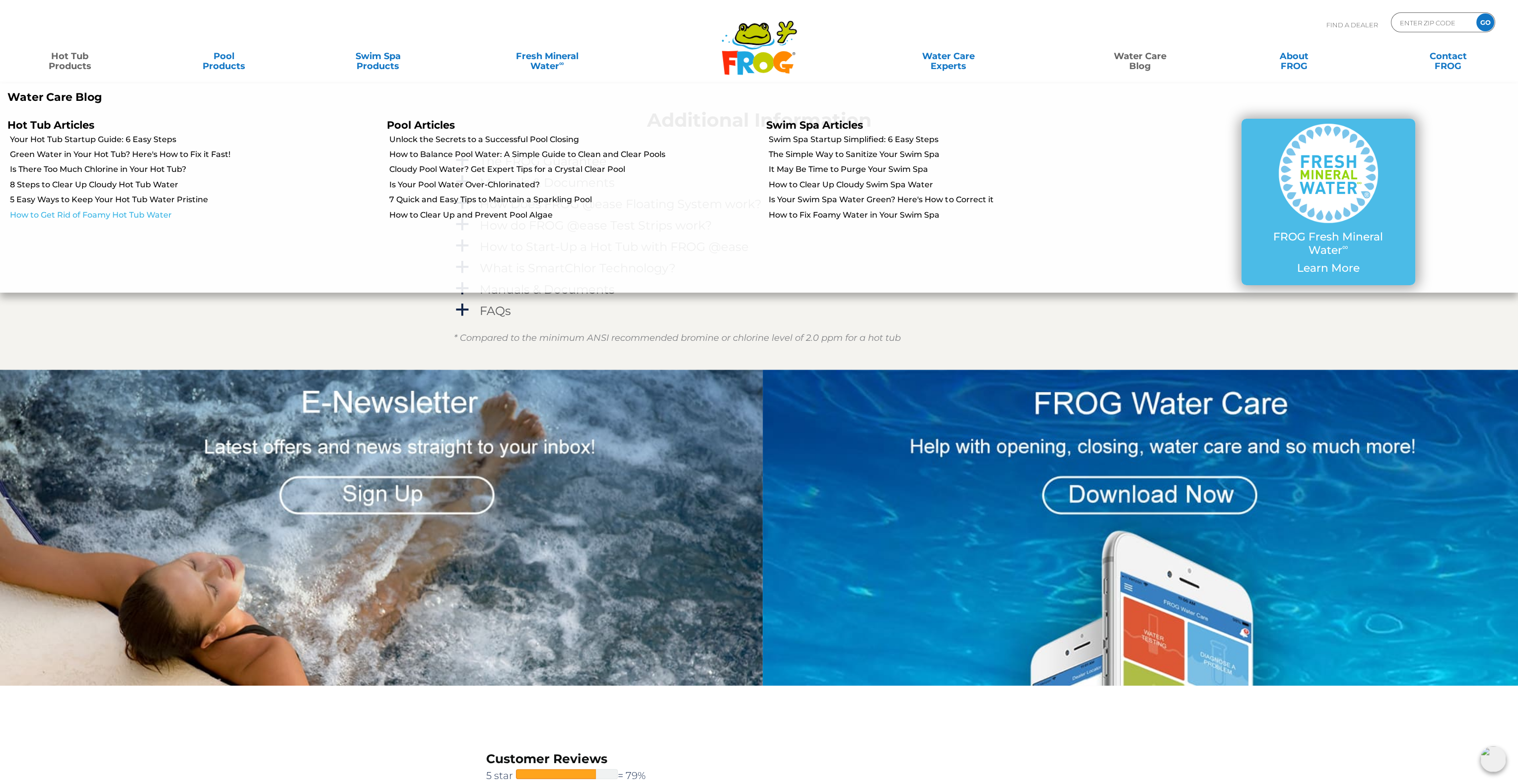
click at [123, 214] on link "How to Get Rid of Foamy Hot Tub Water" at bounding box center [195, 214] width 369 height 11
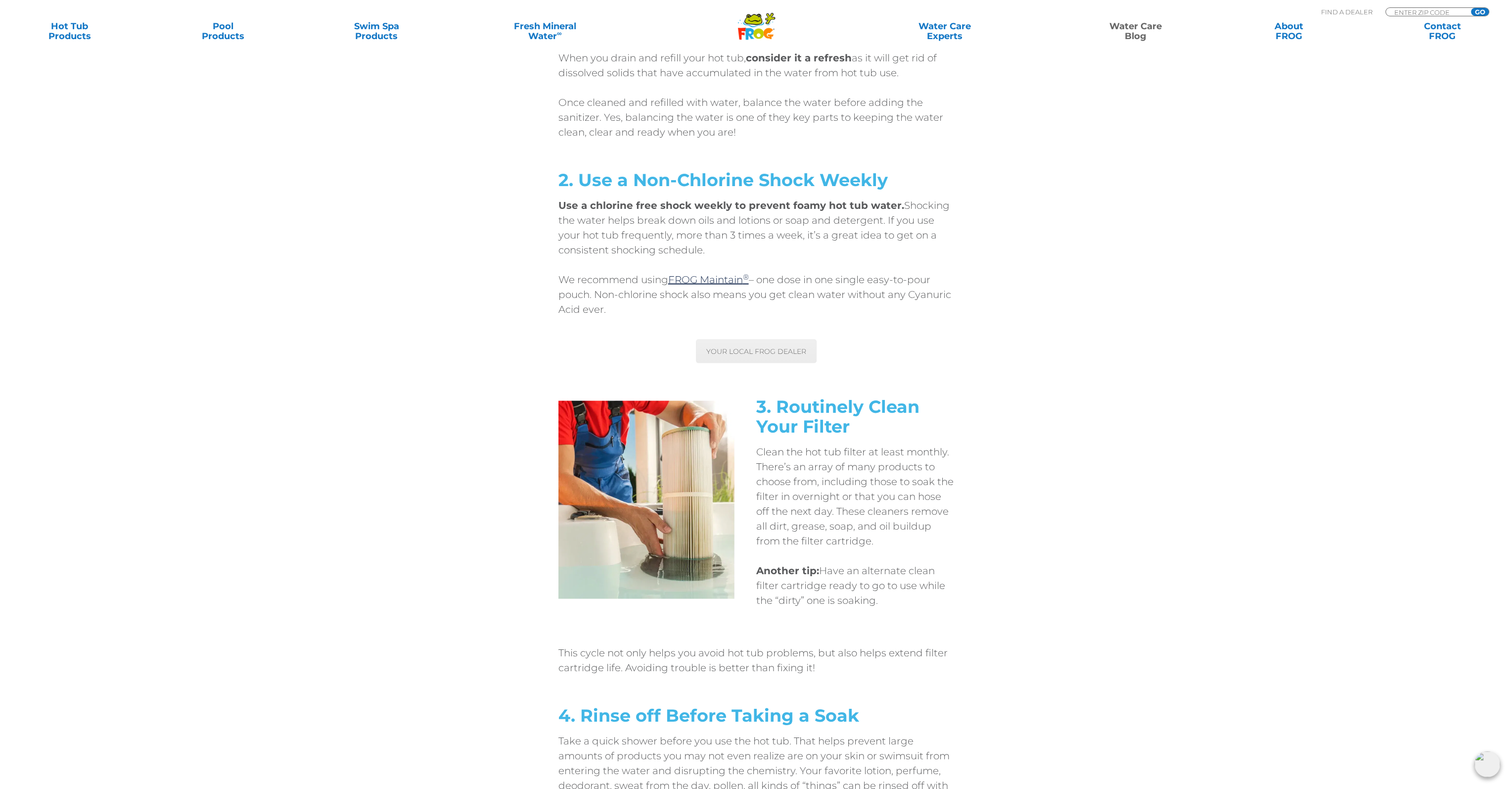
scroll to position [4272, 0]
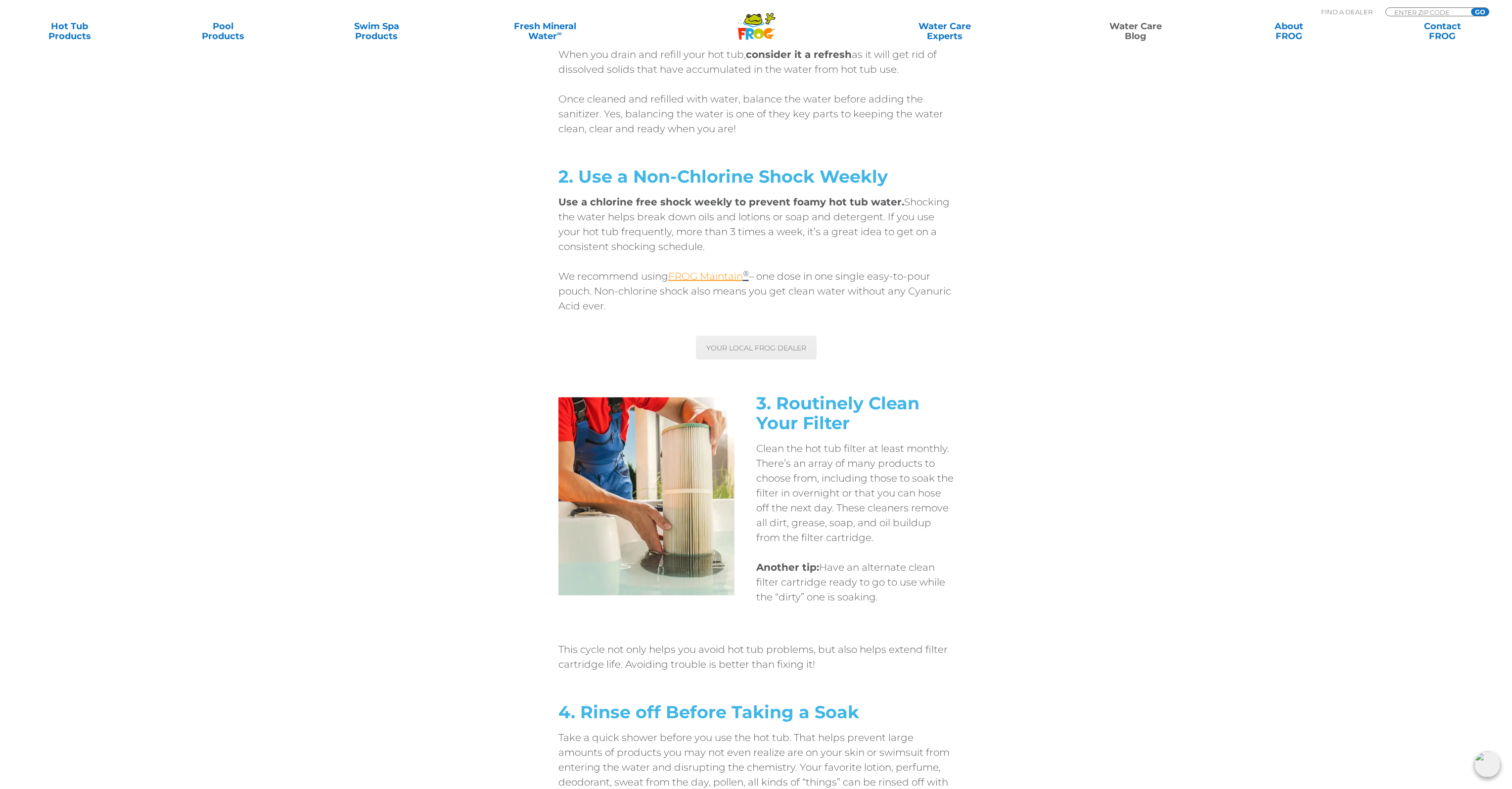
click at [678, 270] on link "FROG Maintain" at bounding box center [706, 276] width 74 height 12
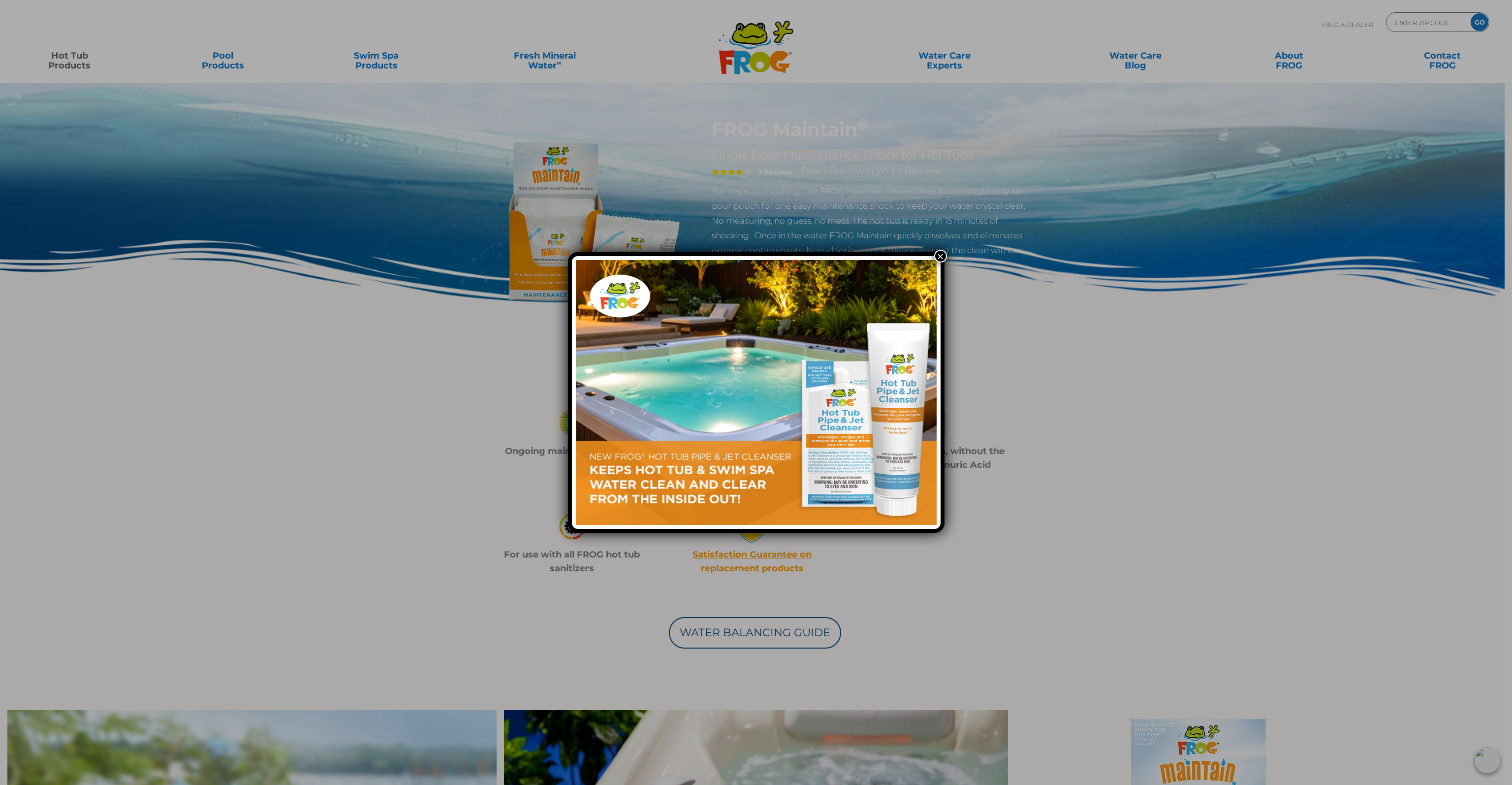
click at [939, 255] on button "×" at bounding box center [940, 256] width 13 height 13
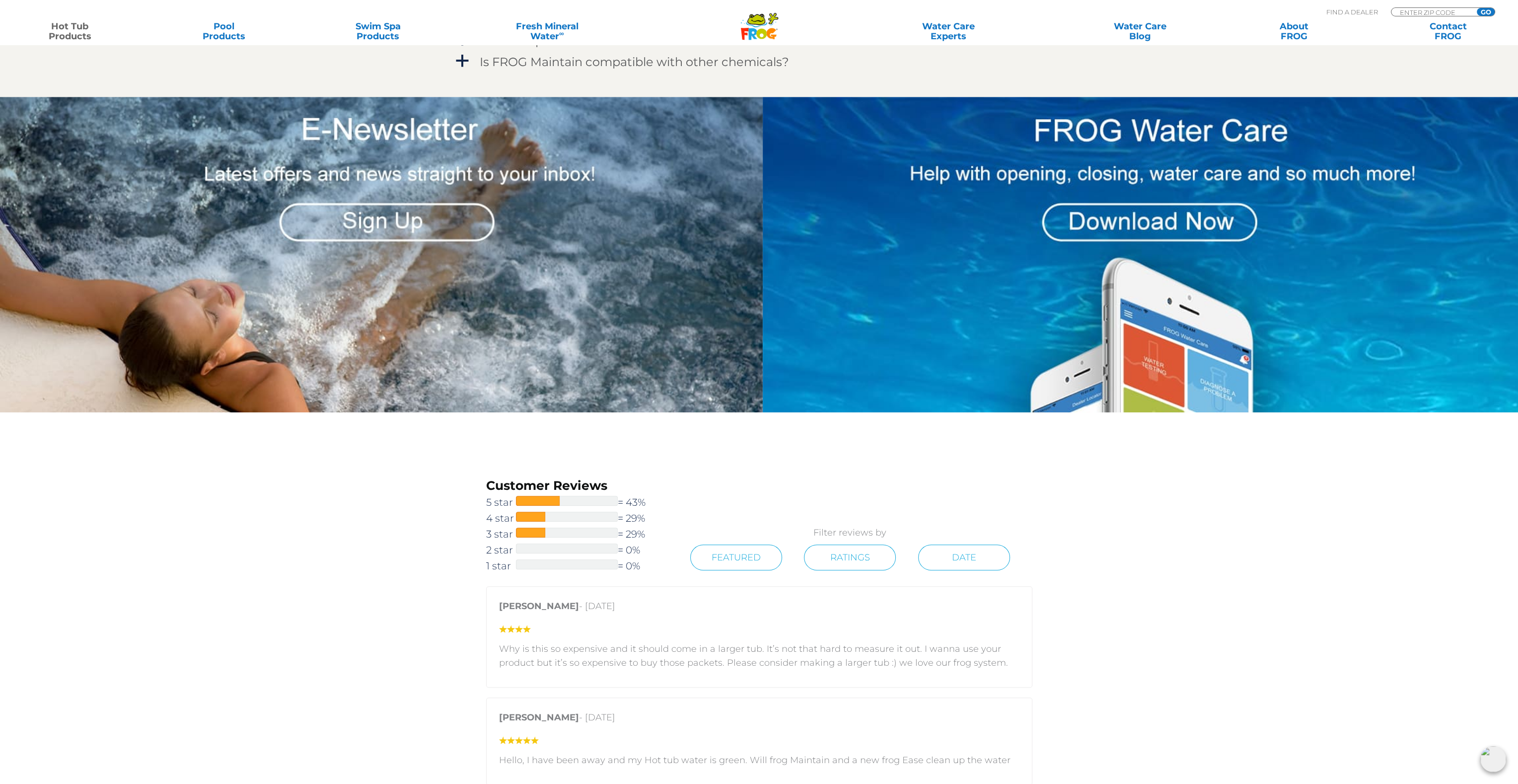
scroll to position [1043, 0]
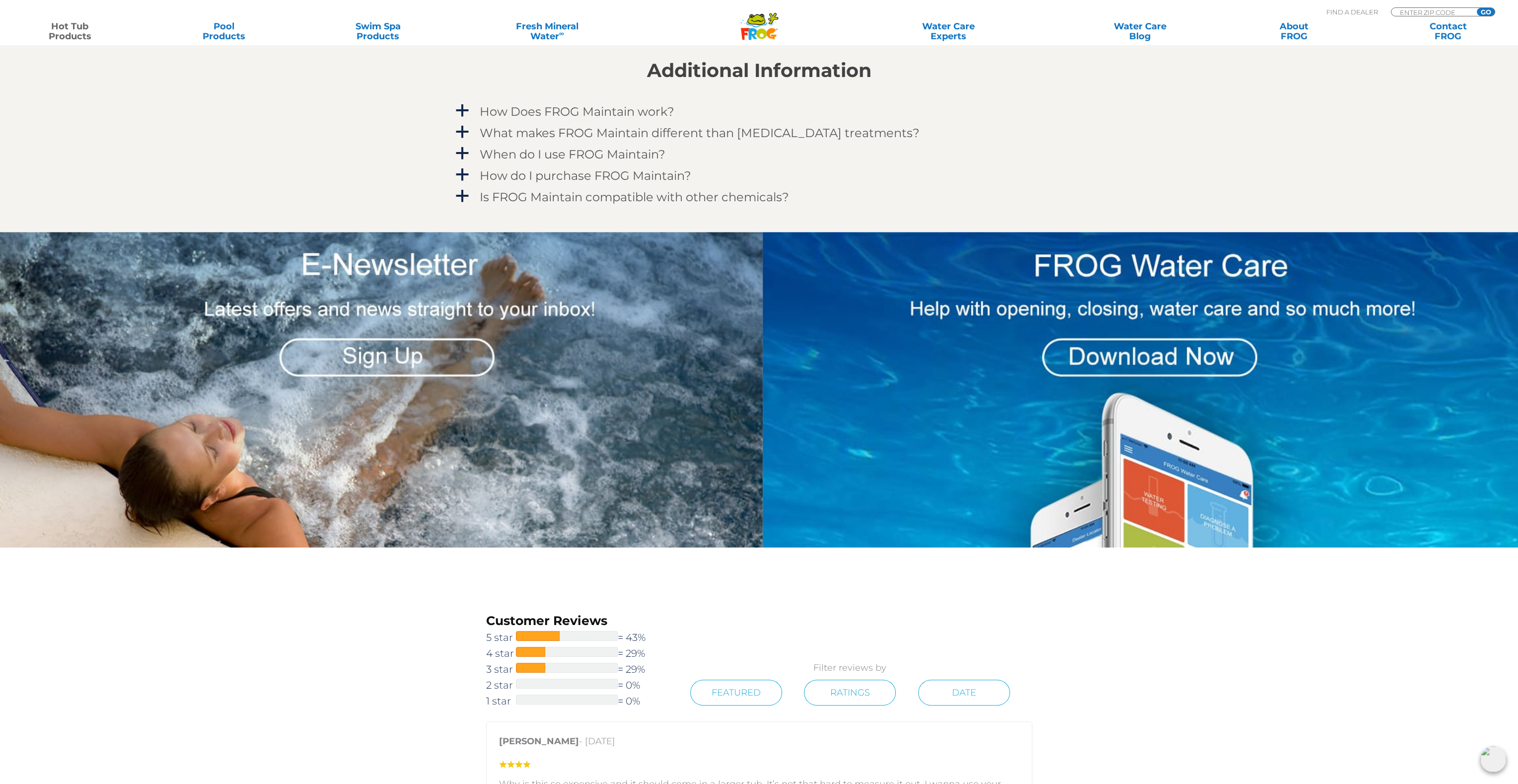
click at [1089, 360] on img at bounding box center [1144, 390] width 763 height 316
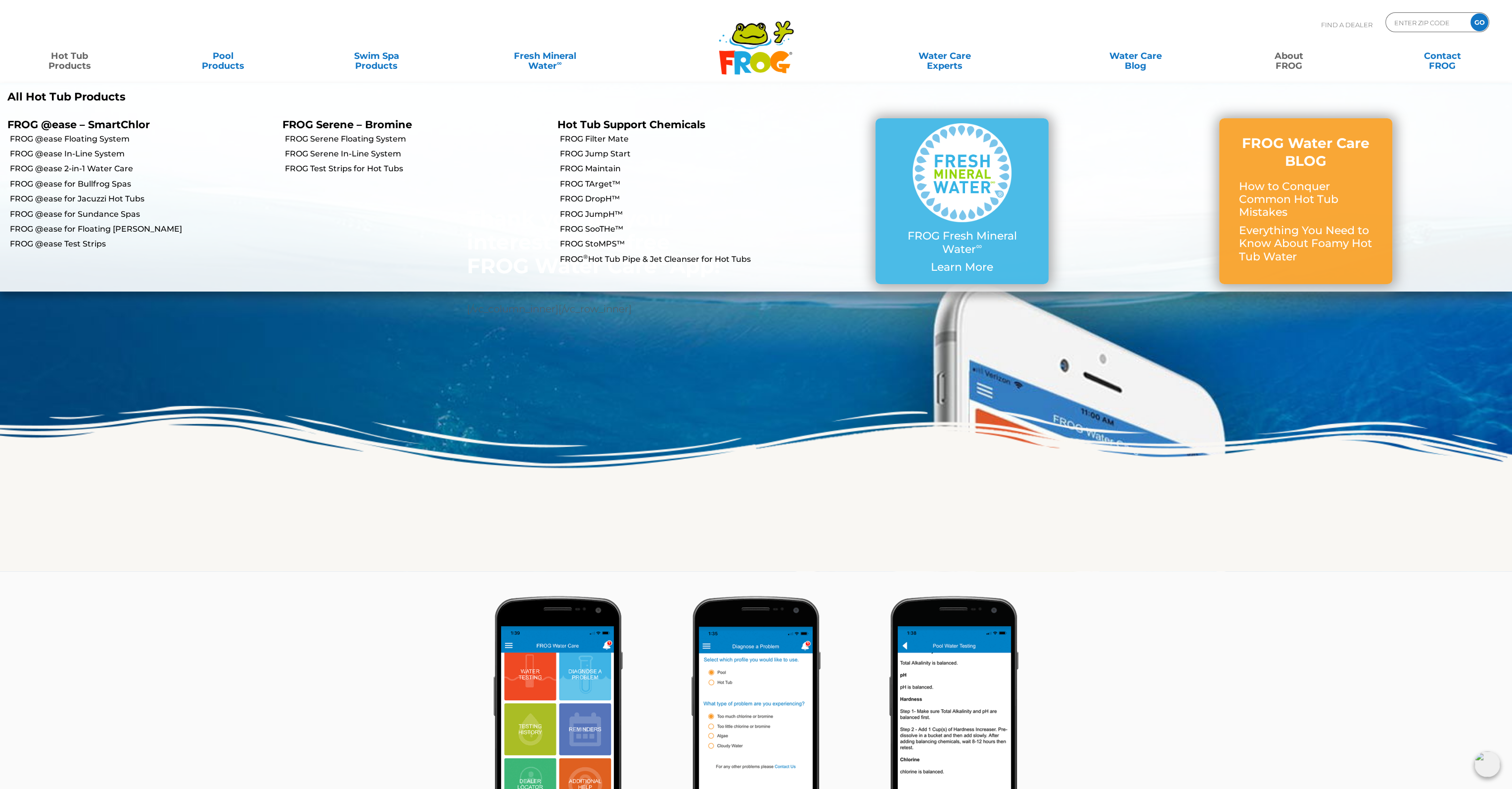
click at [61, 48] on link "Hot Tub Products" at bounding box center [70, 56] width 119 height 20
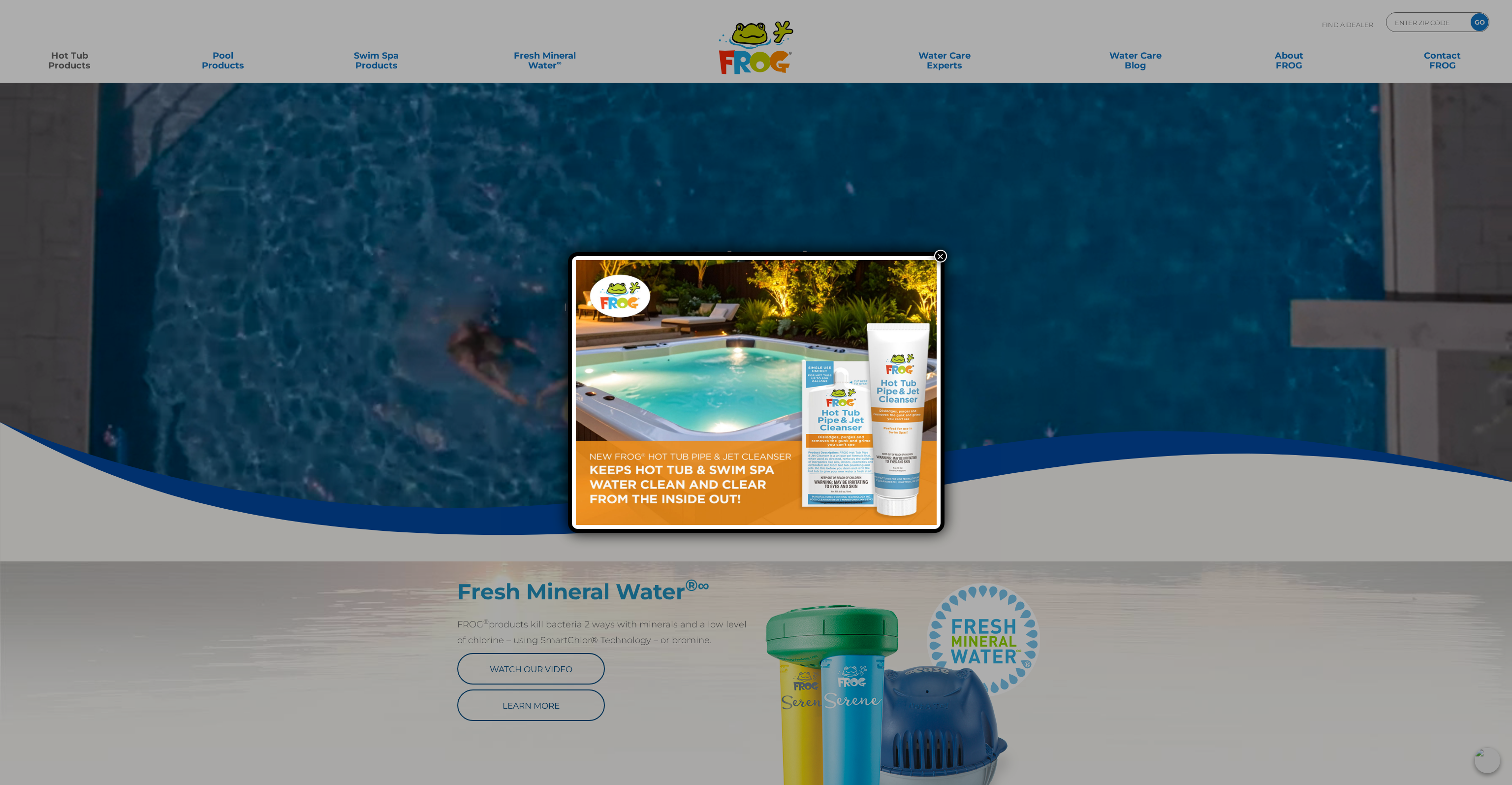
click at [938, 254] on button "×" at bounding box center [940, 256] width 13 height 13
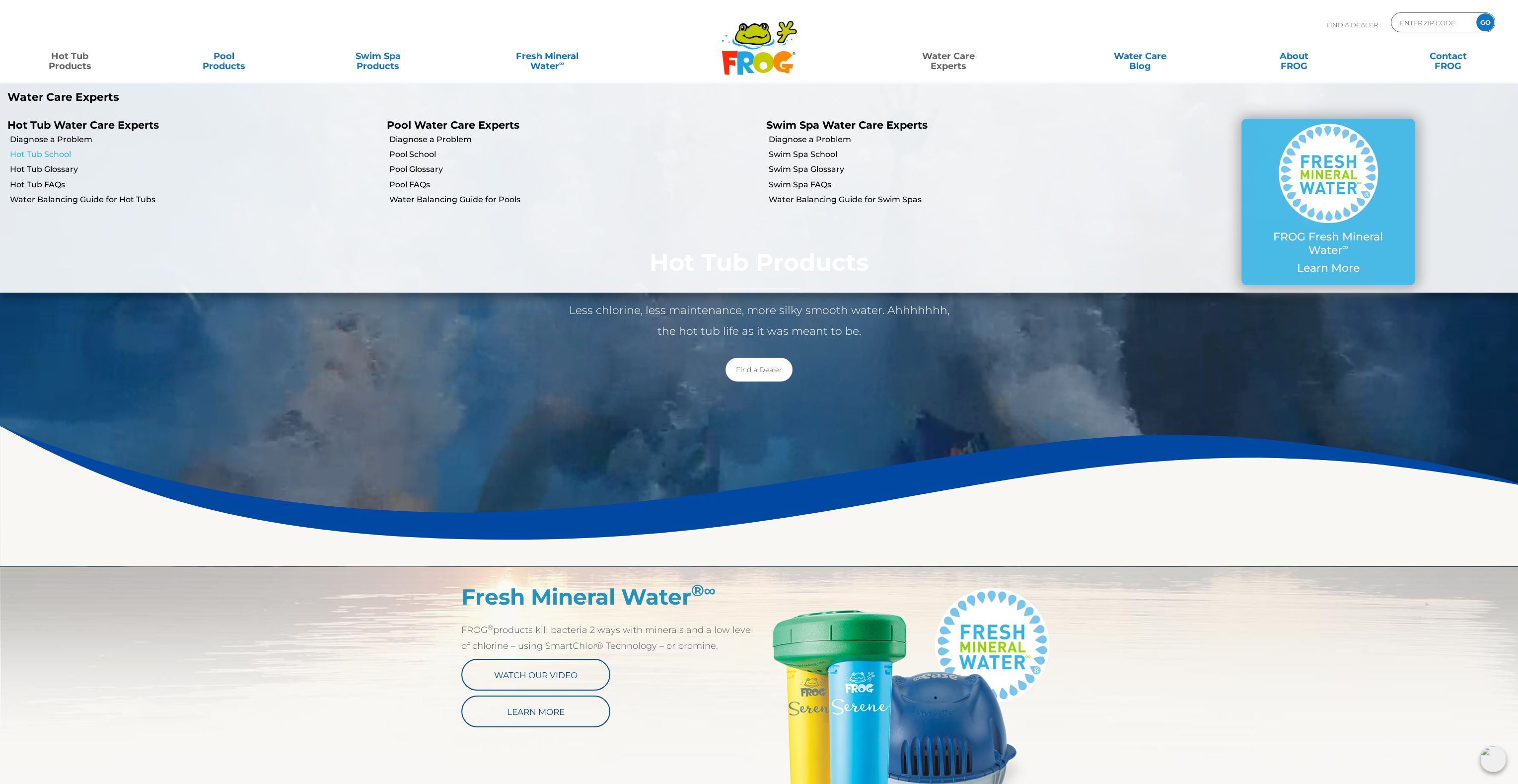
click at [43, 154] on link "Hot Tub School" at bounding box center [195, 154] width 369 height 11
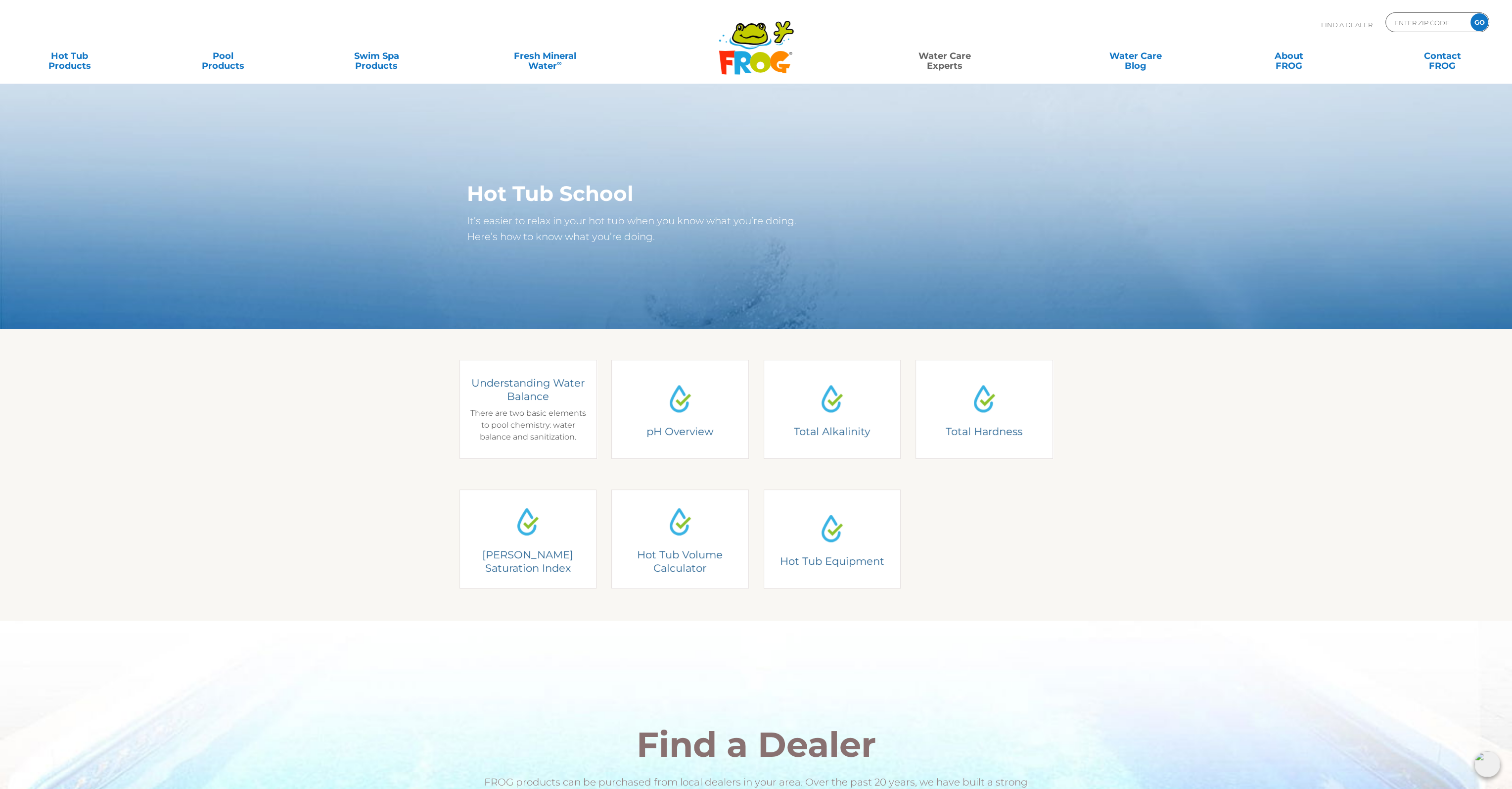
click at [532, 430] on div "Understanding Water Balance There are two basic elements to pool chemistry: wat…" at bounding box center [527, 409] width 123 height 67
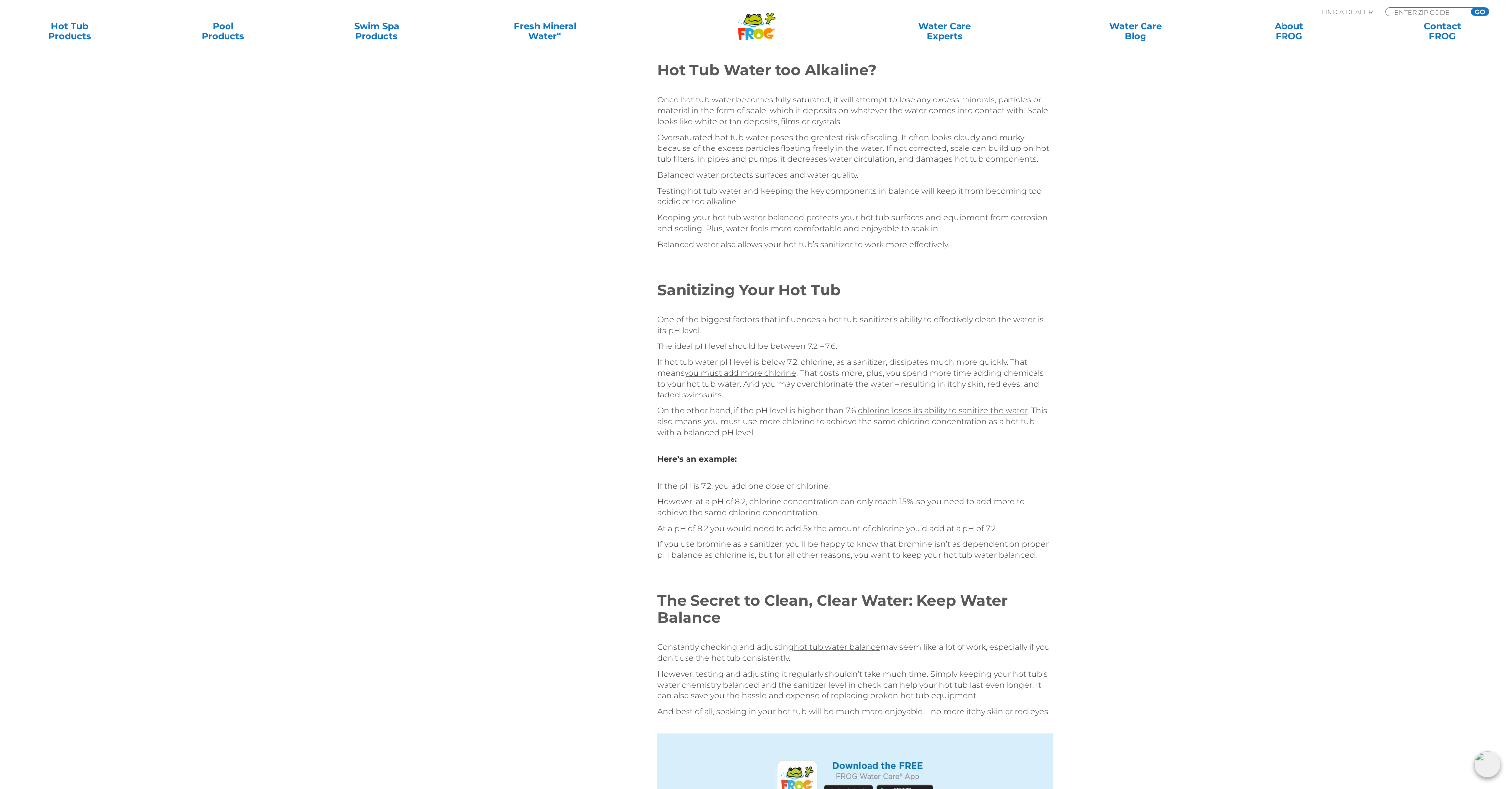
scroll to position [1732, 0]
